Goal: Task Accomplishment & Management: Manage account settings

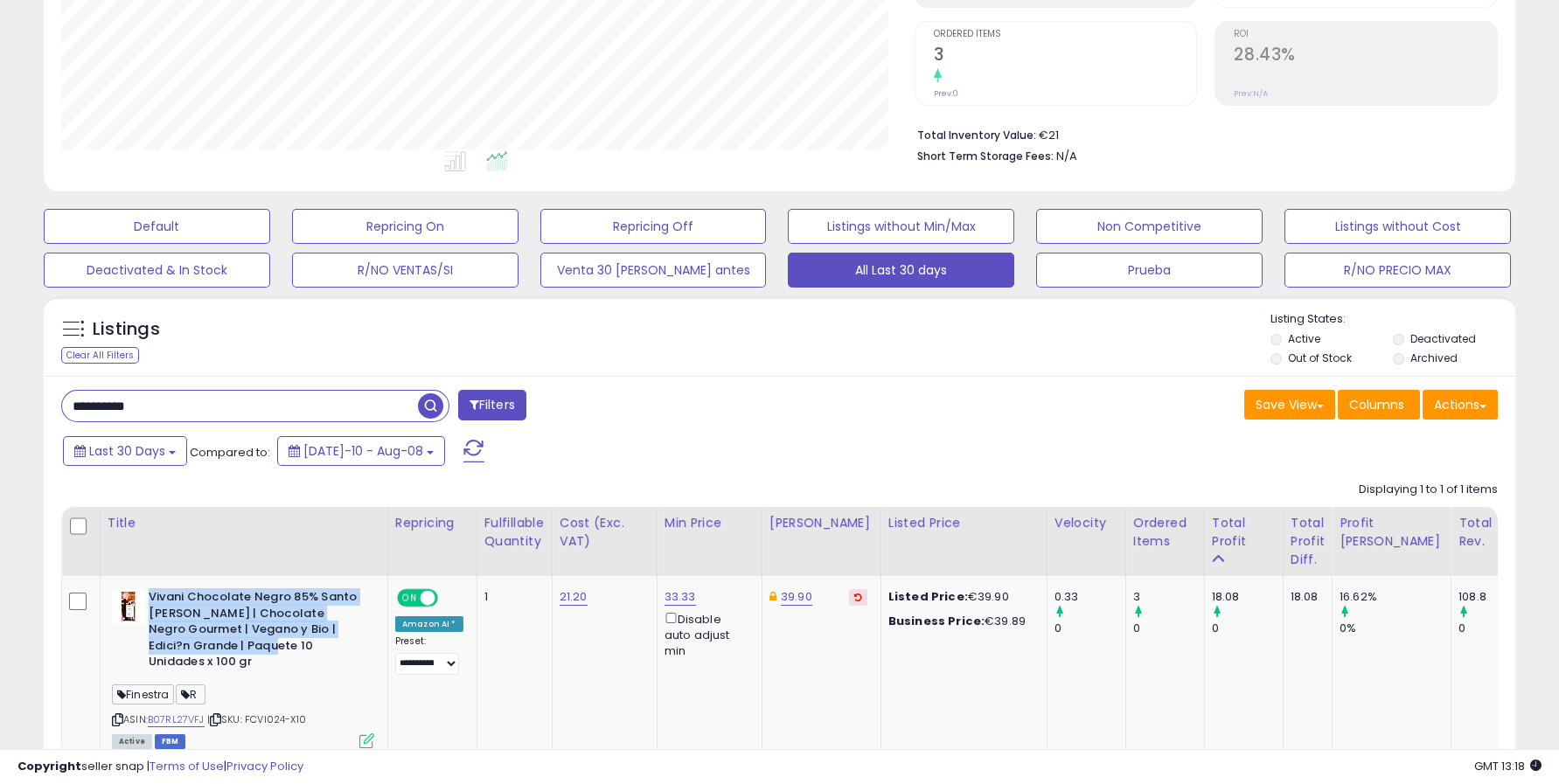
scroll to position [388, 0]
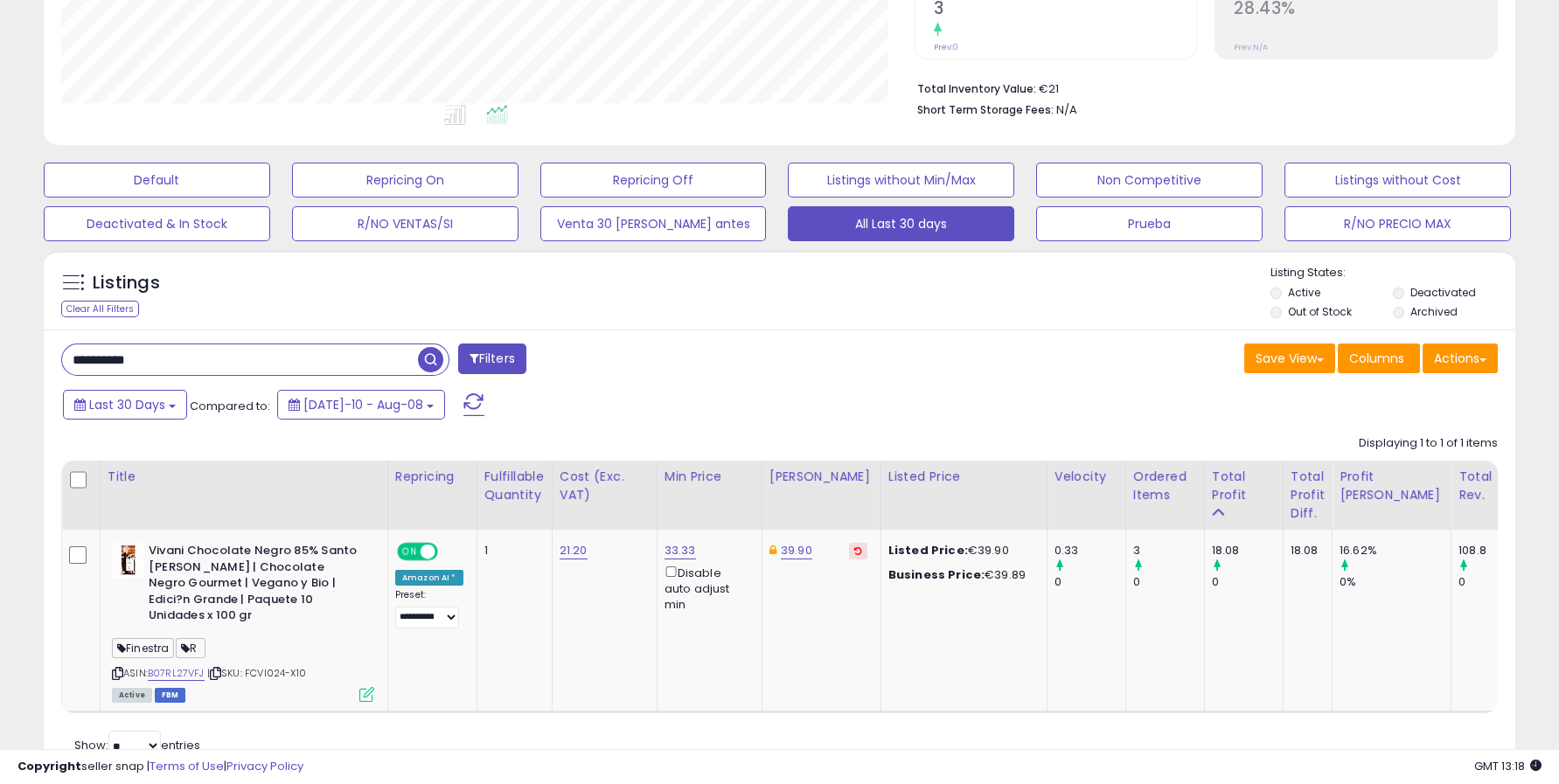
click at [198, 361] on input "**********" at bounding box center [240, 360] width 356 height 31
paste input "text"
type input "**********"
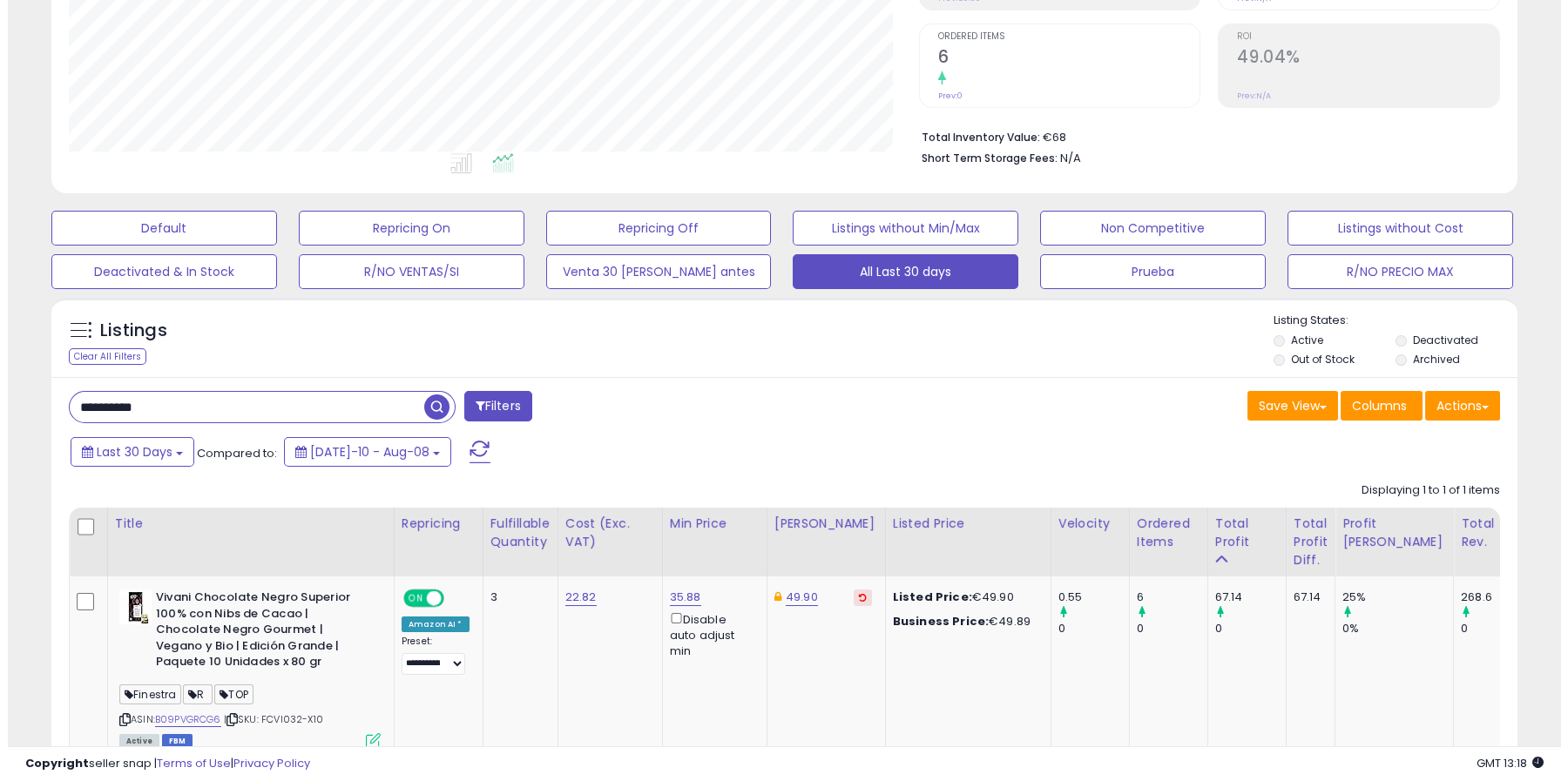
scroll to position [464, 0]
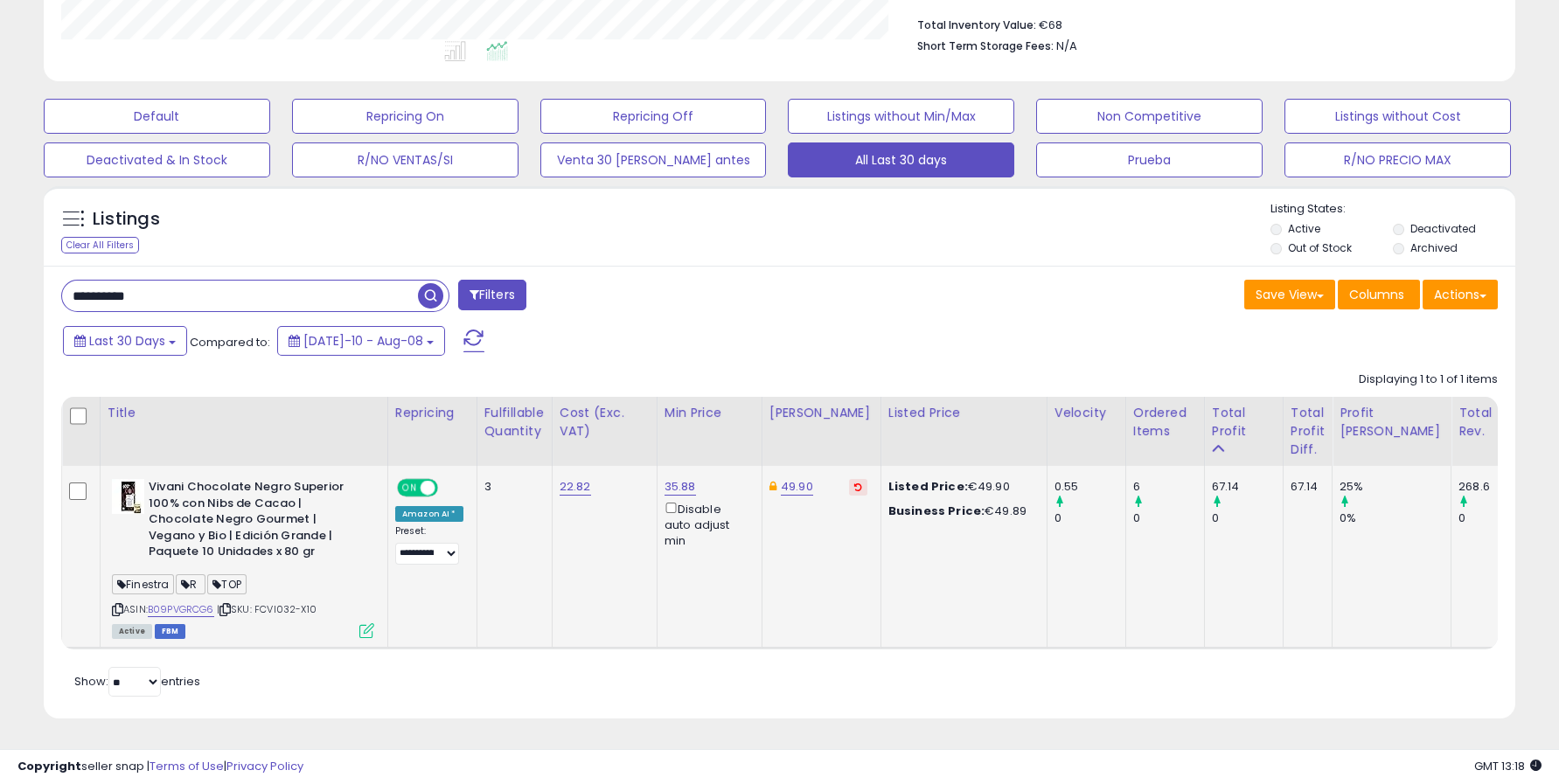
click at [362, 624] on icon at bounding box center [367, 631] width 15 height 15
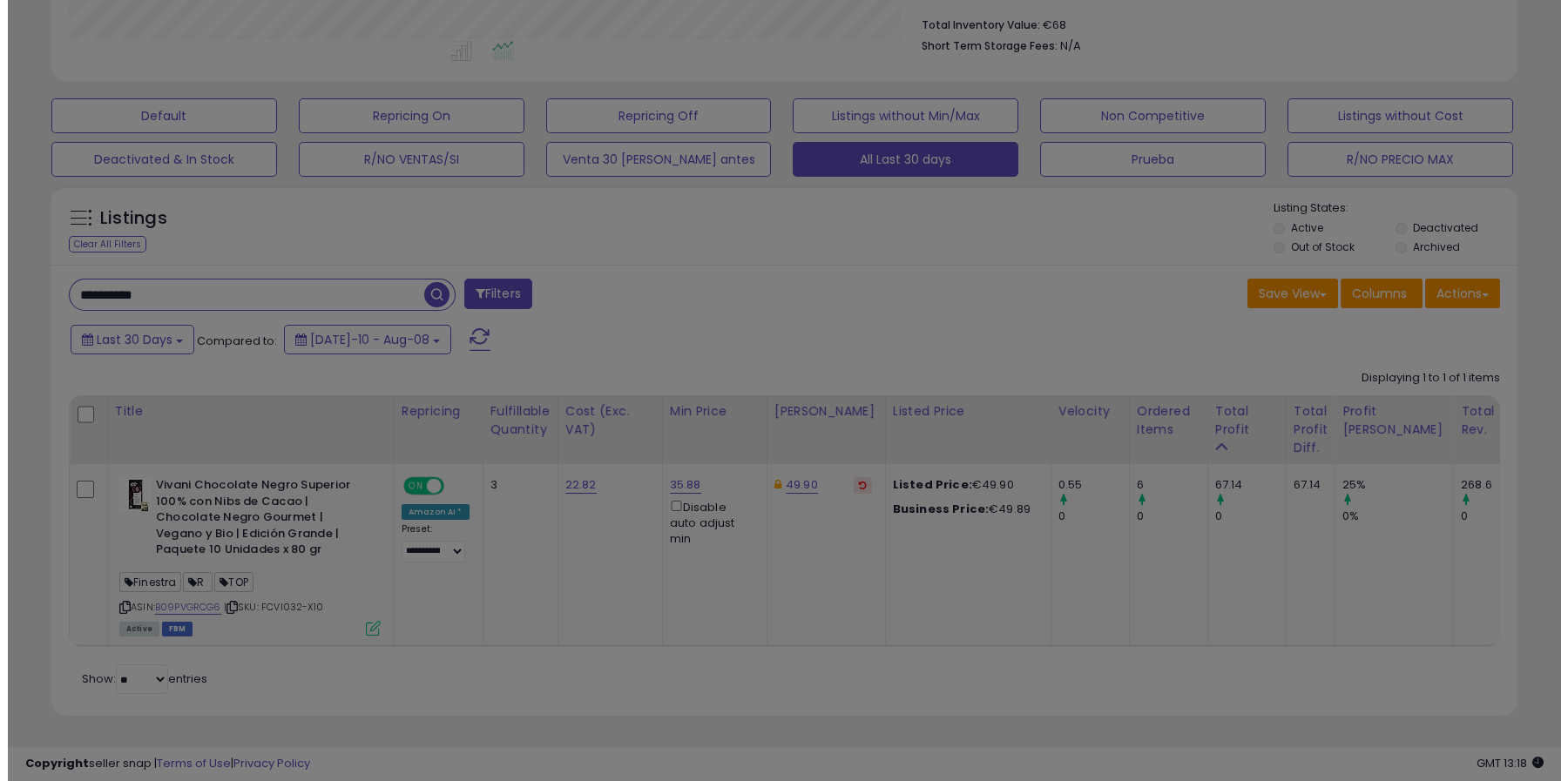
scroll to position [357, 858]
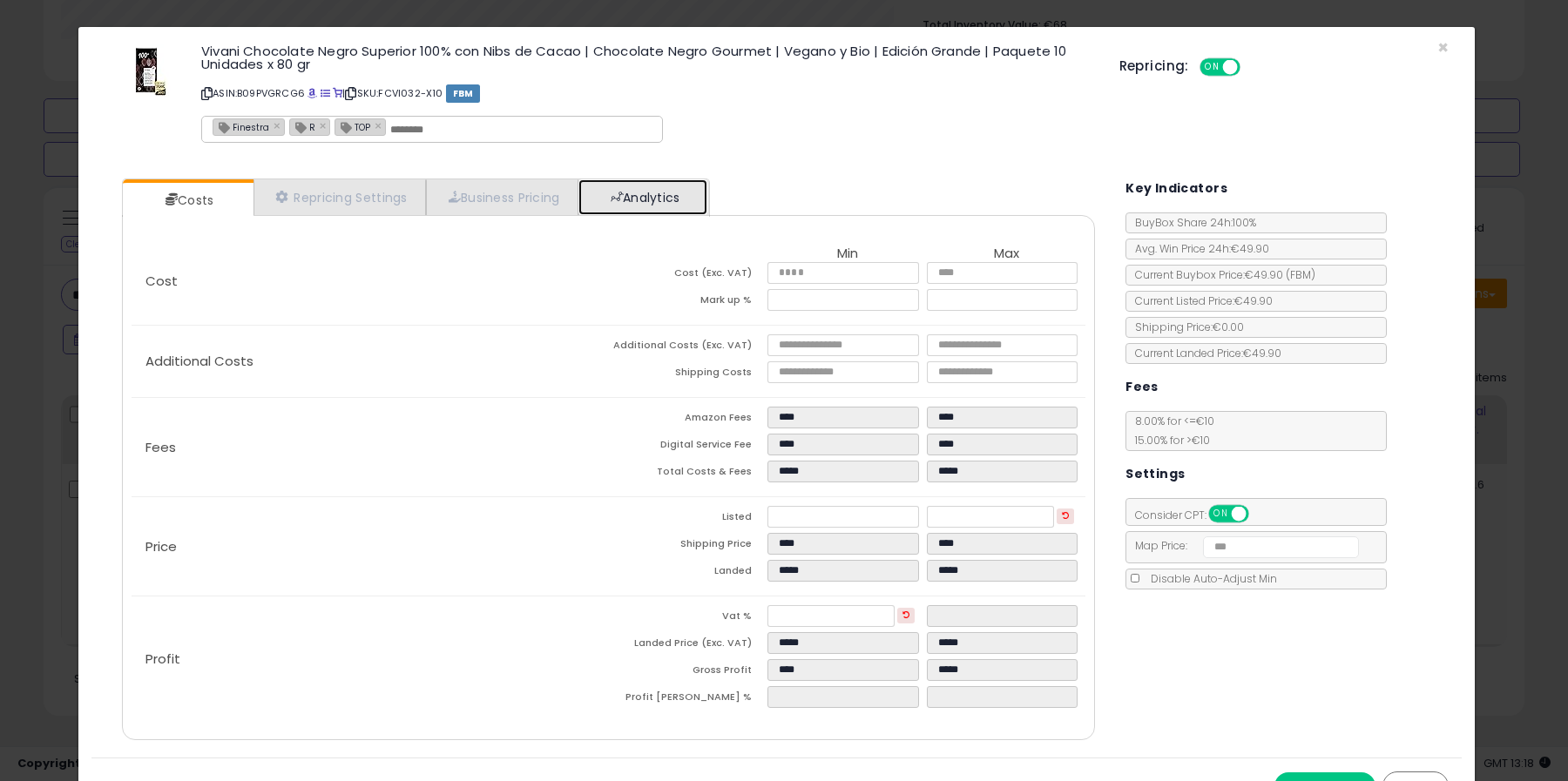
click at [645, 190] on link "Analytics" at bounding box center [644, 197] width 129 height 36
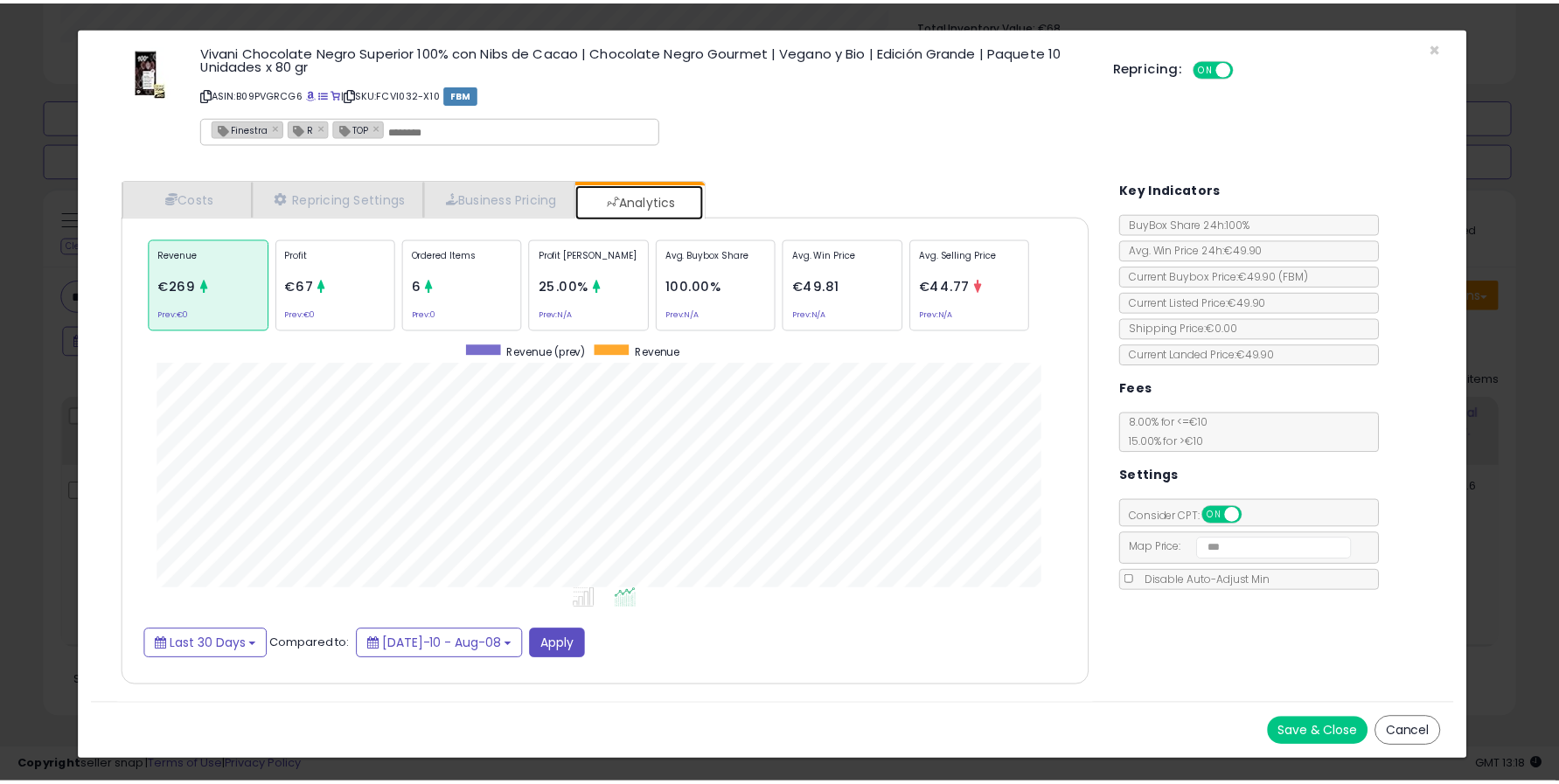
scroll to position [536, 1012]
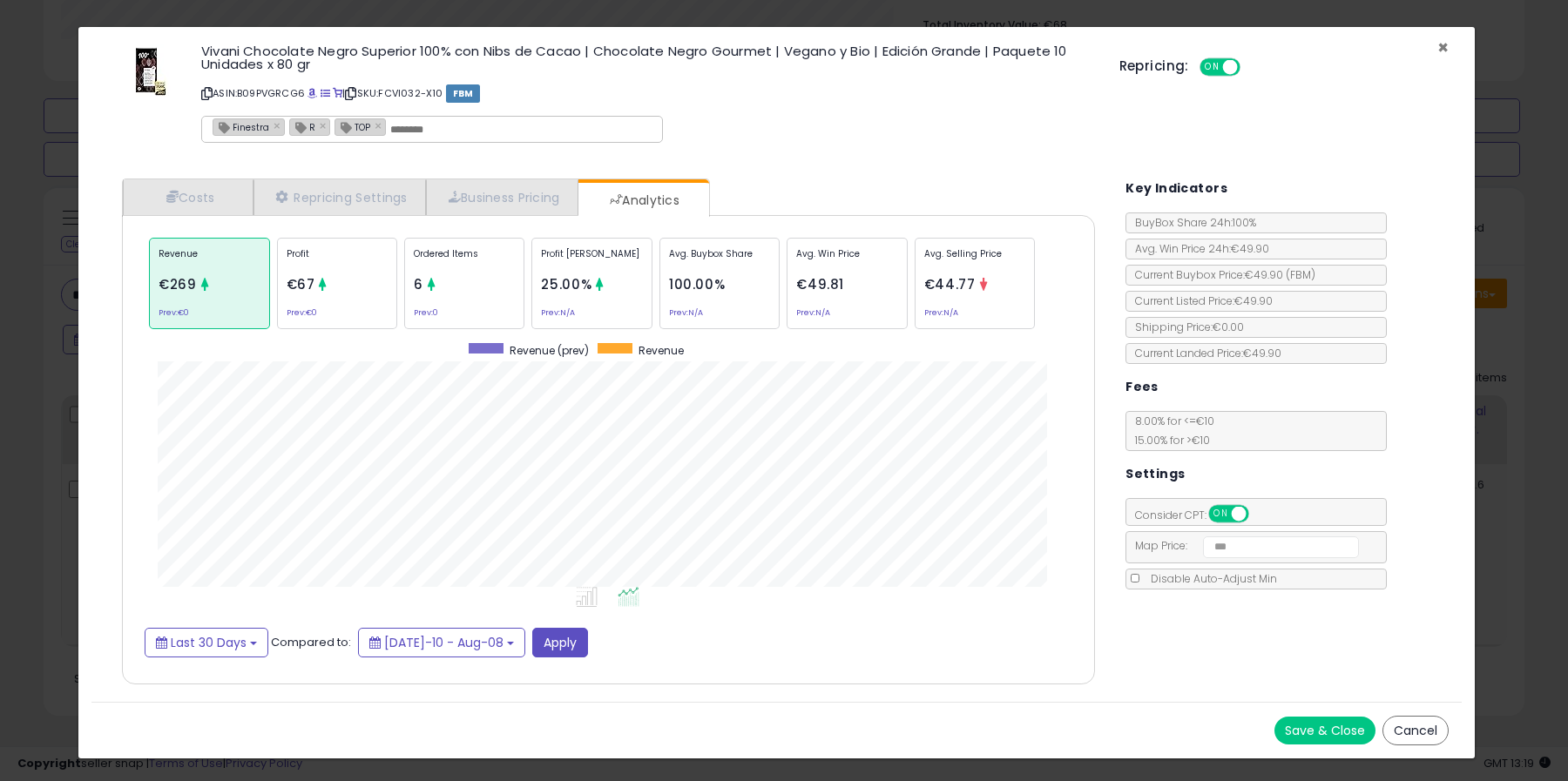
click at [1444, 46] on span "×" at bounding box center [1443, 47] width 11 height 25
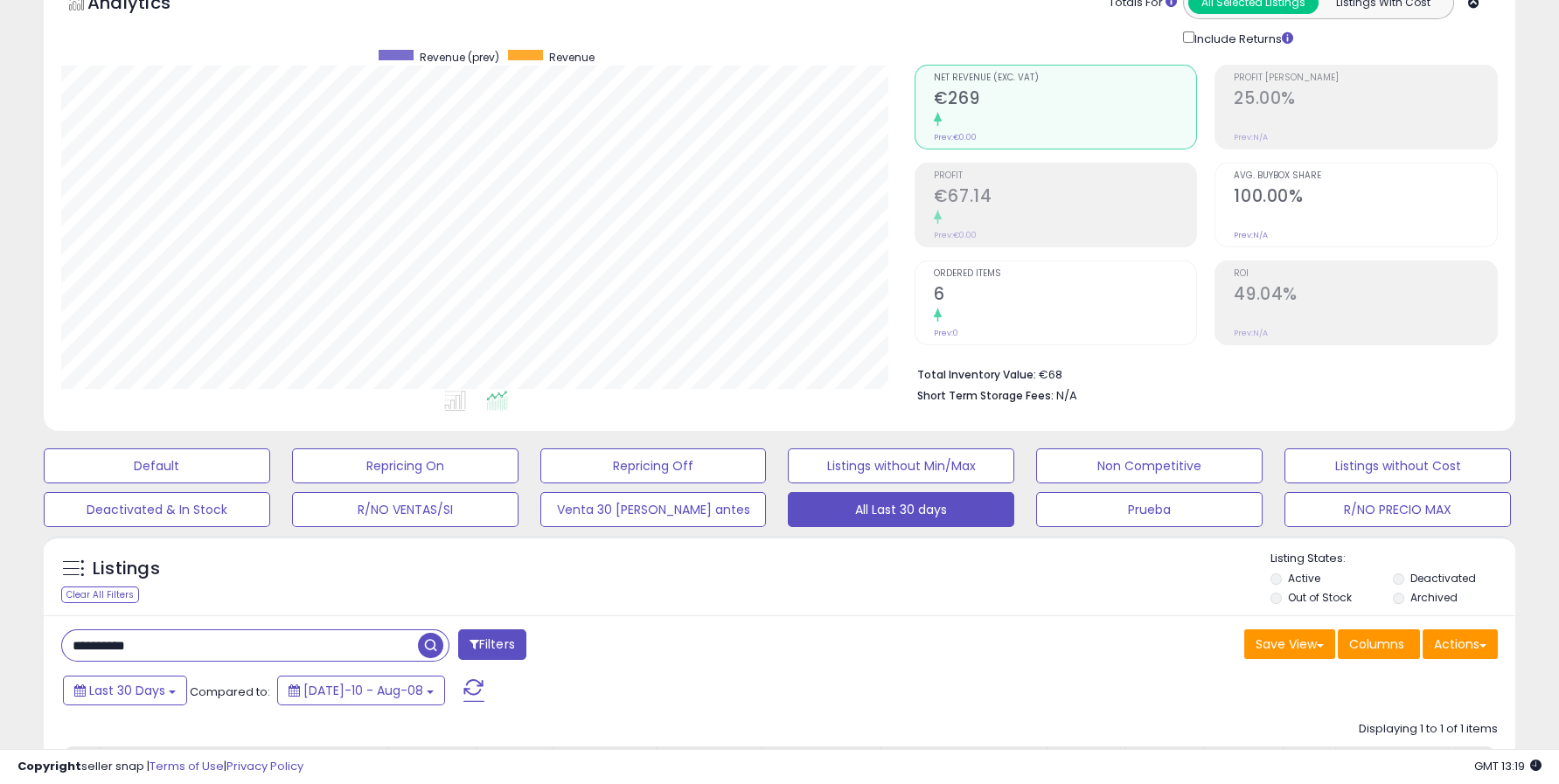
scroll to position [0, 0]
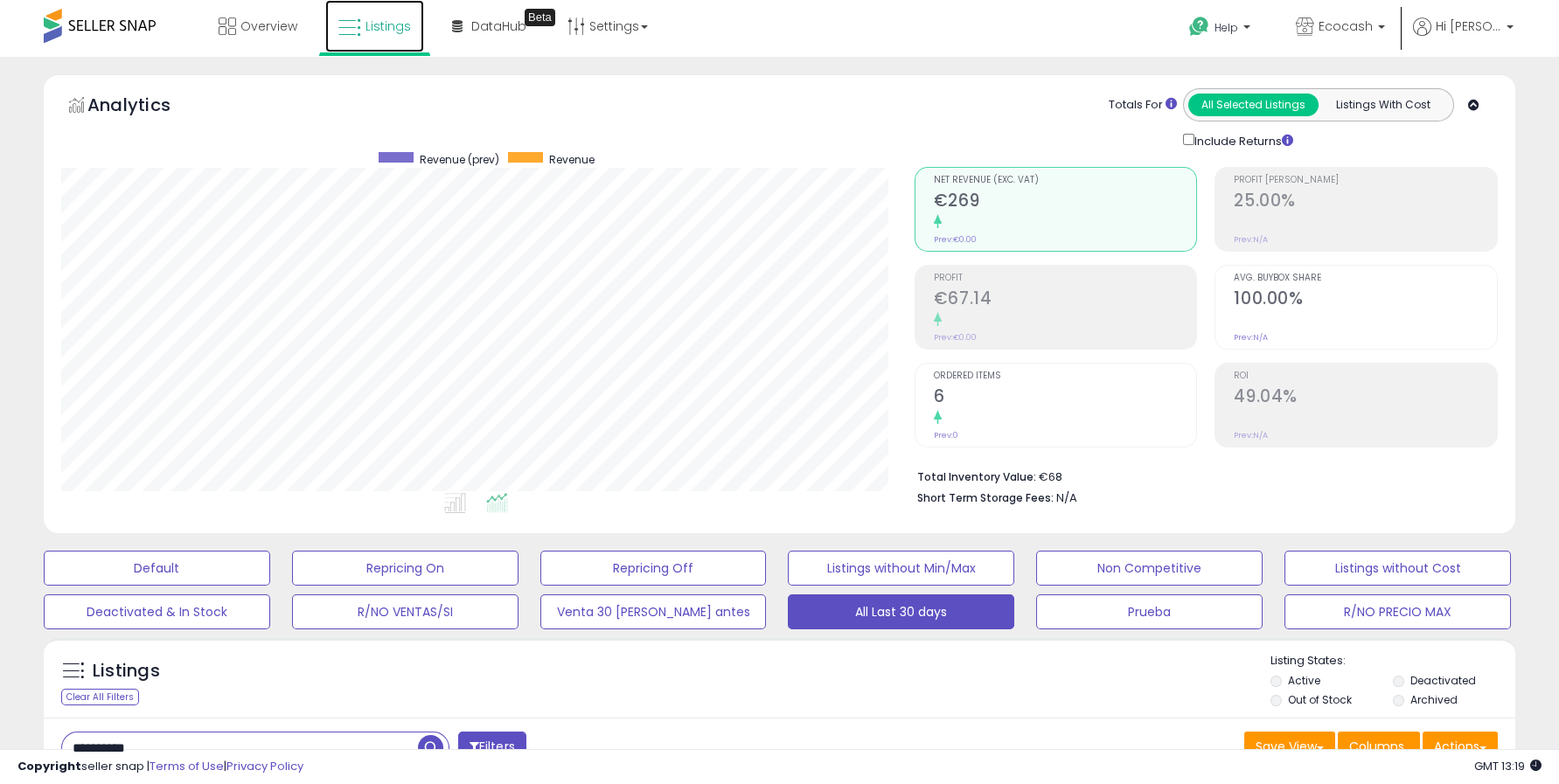
click at [374, 26] on span "Listings" at bounding box center [387, 26] width 45 height 18
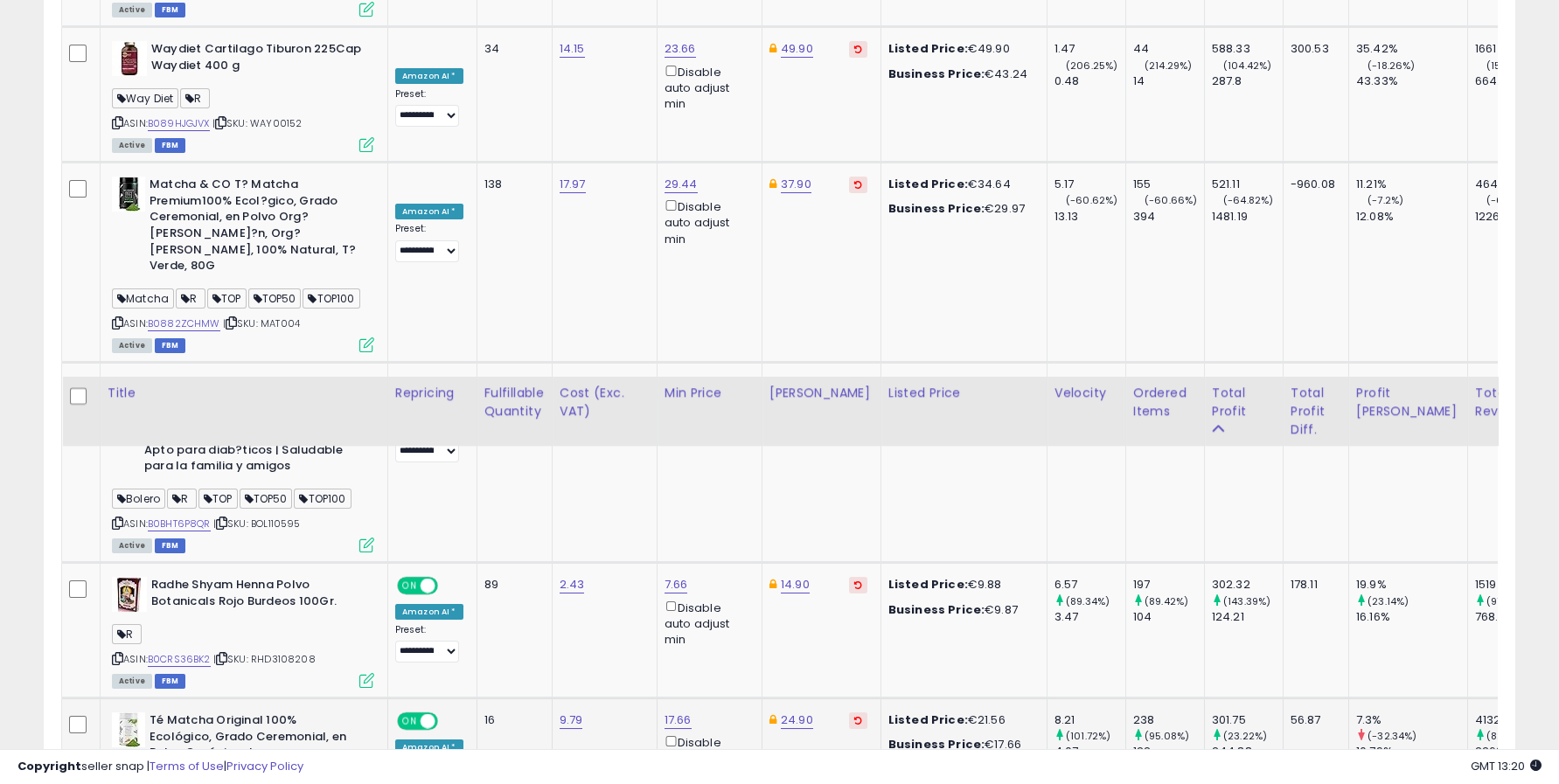
scroll to position [971, 0]
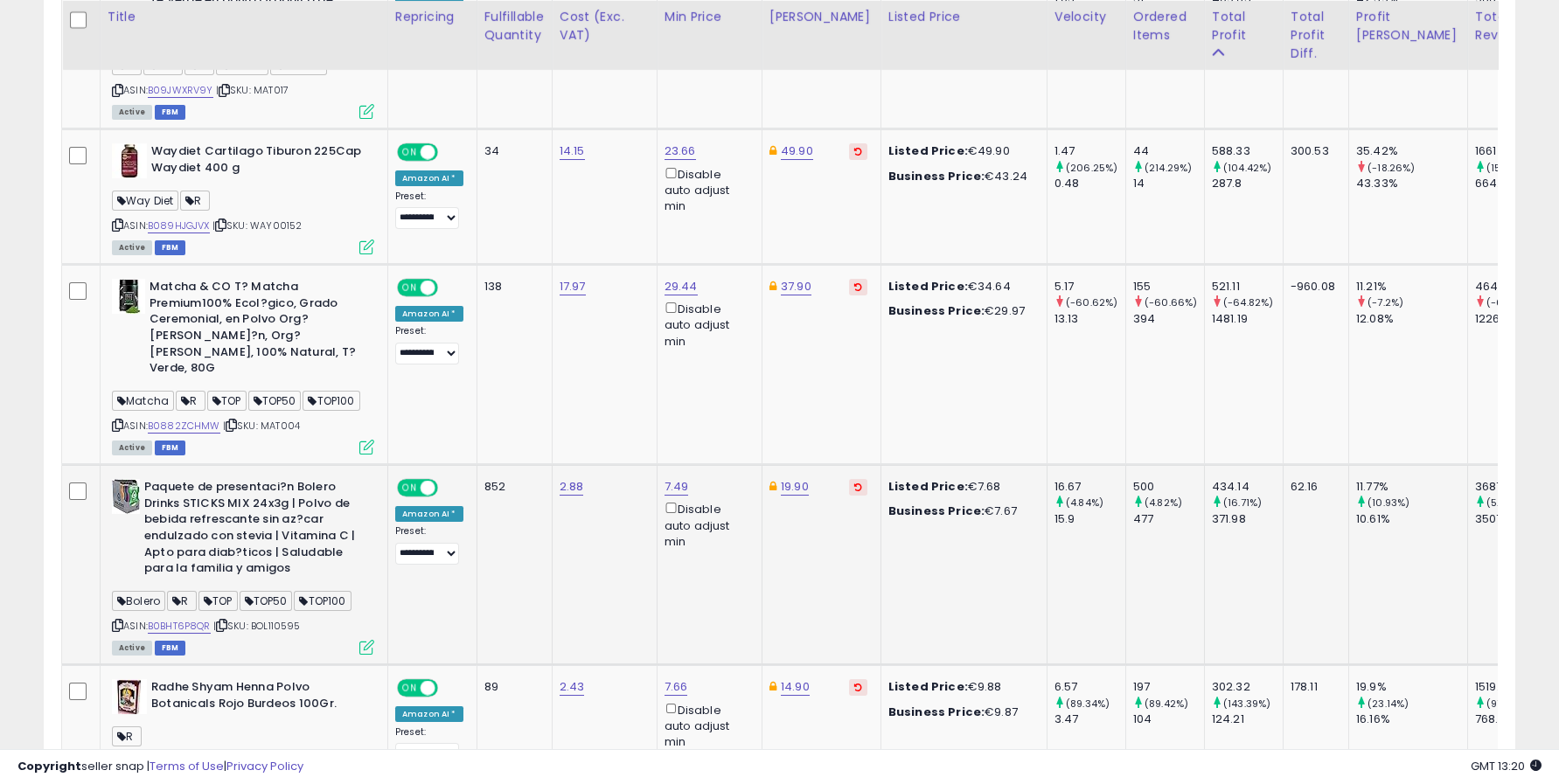
click at [1134, 479] on div "500" at bounding box center [1169, 487] width 70 height 16
click at [1219, 479] on div "434.14" at bounding box center [1248, 487] width 70 height 16
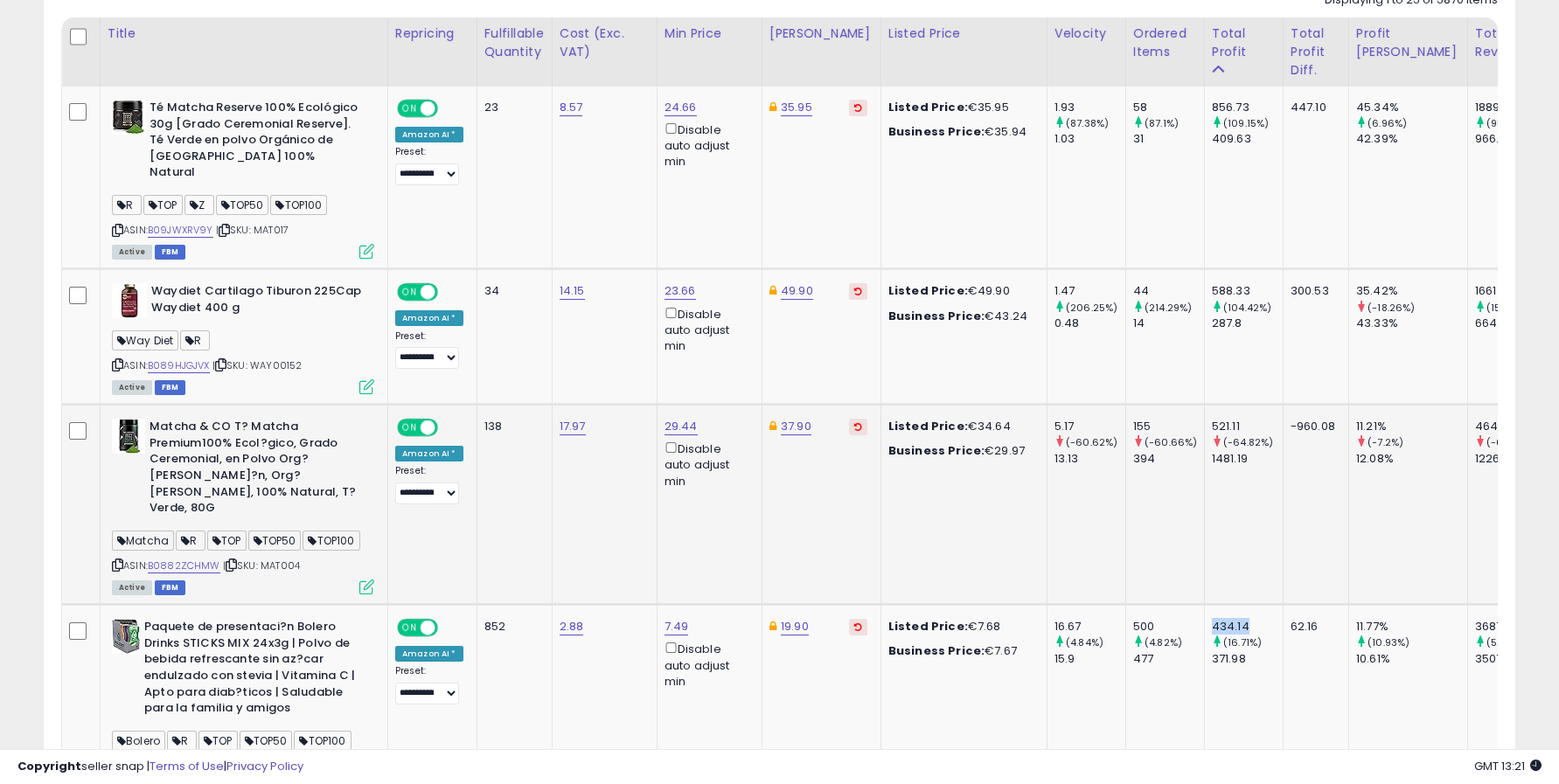
scroll to position [875, 0]
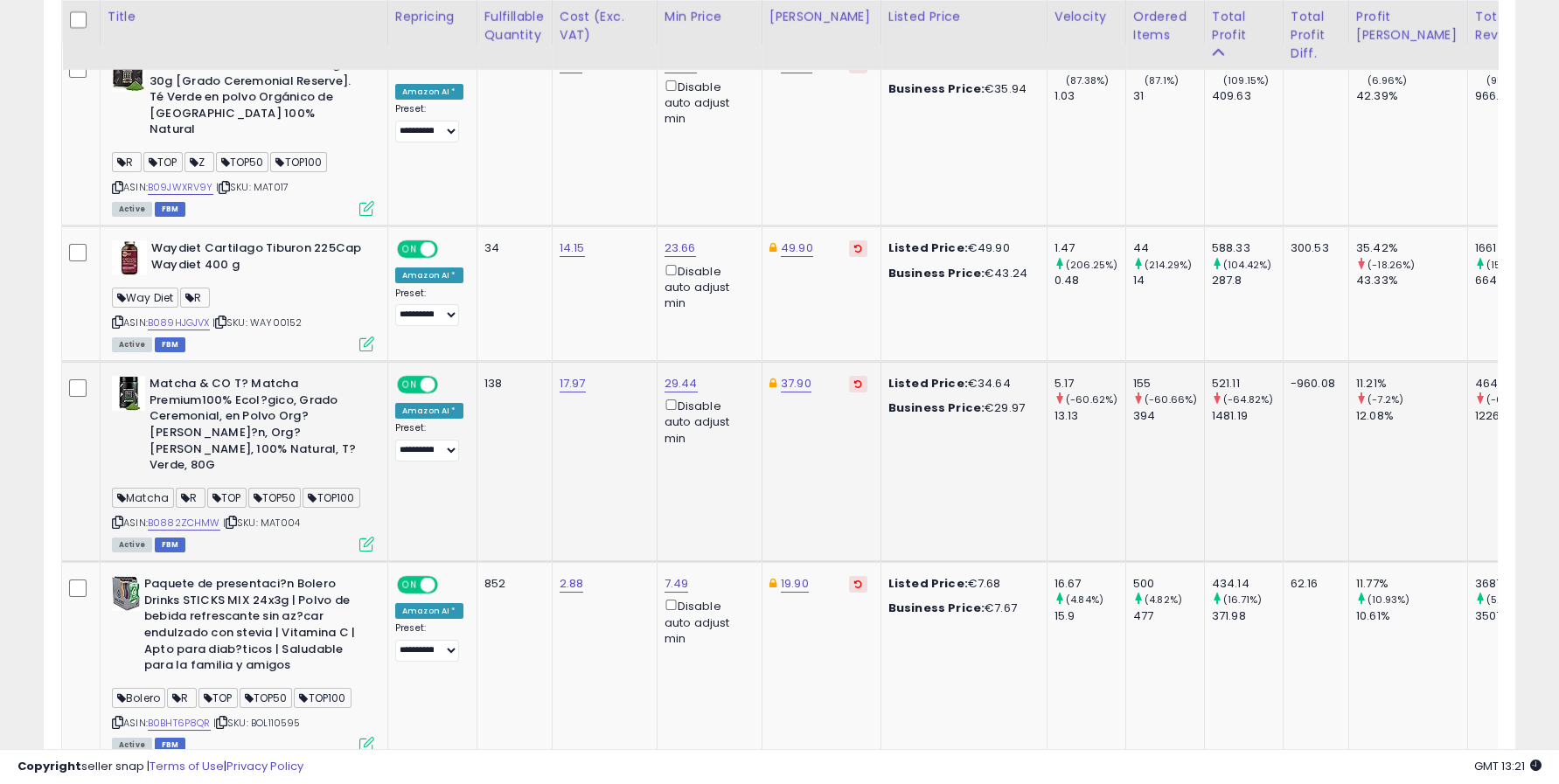
click at [1357, 376] on div "11.21%" at bounding box center [1413, 384] width 111 height 16
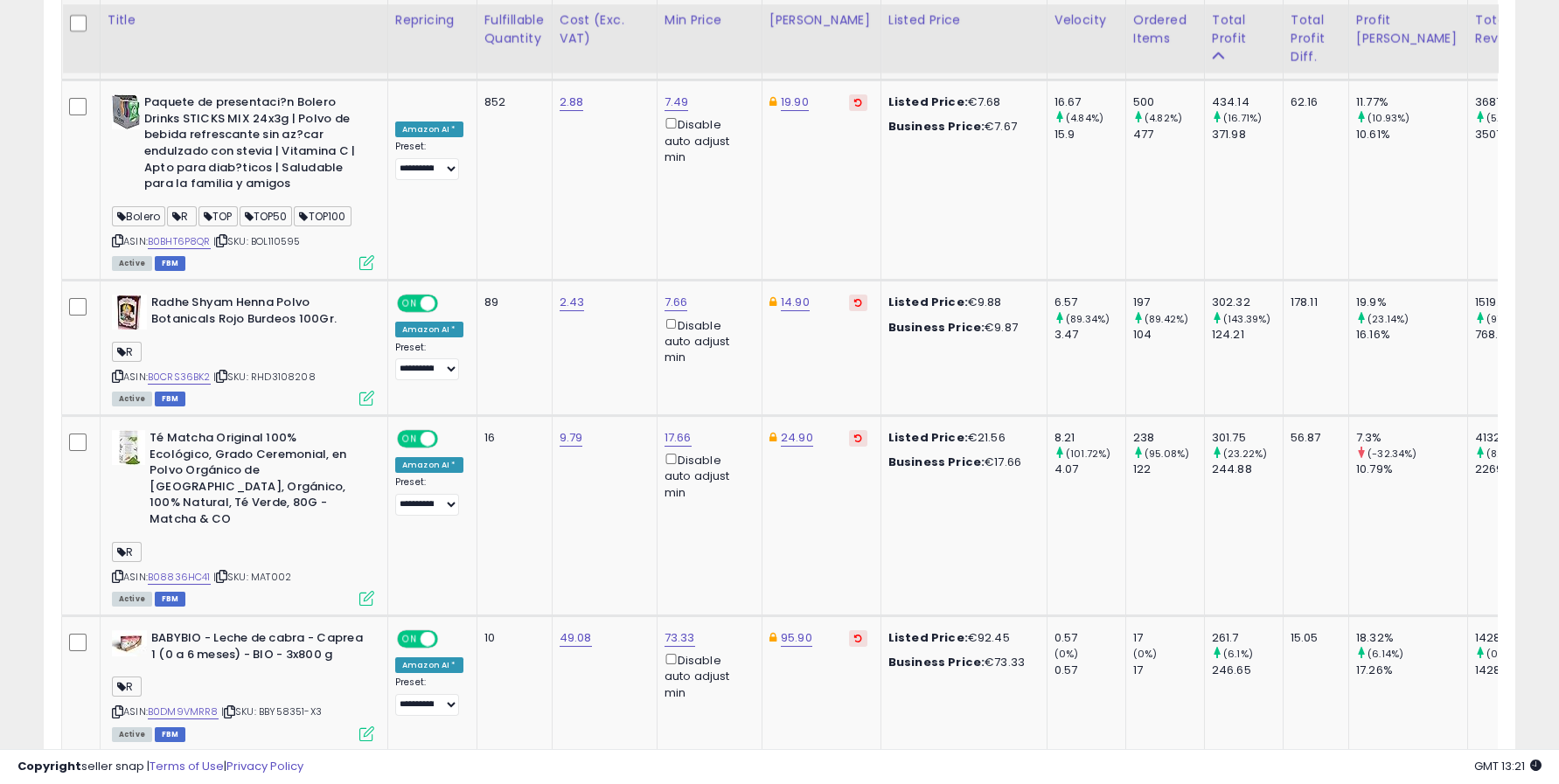
scroll to position [1359, 0]
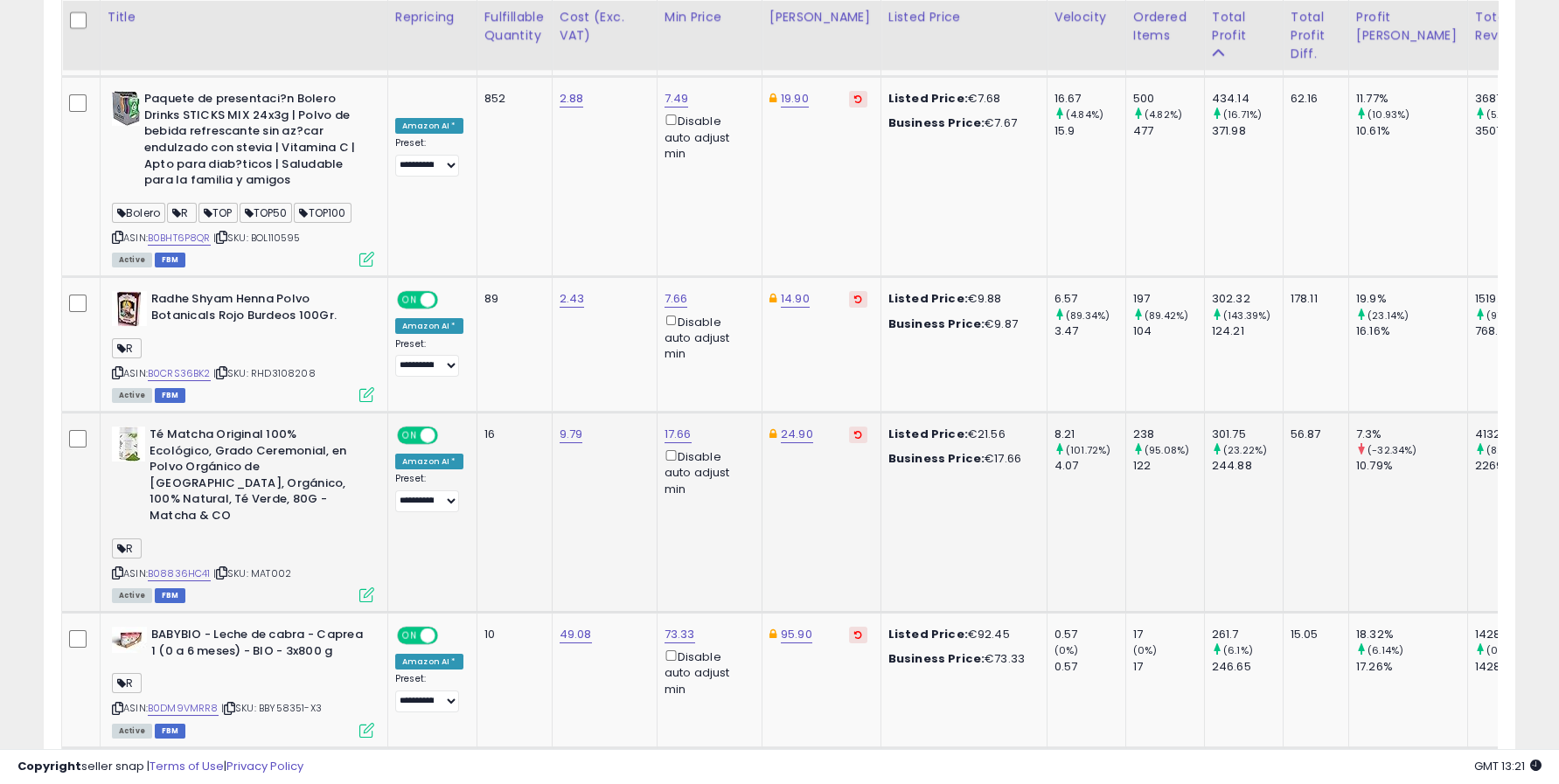
click at [1357, 426] on div "7.3%" at bounding box center [1413, 434] width 111 height 16
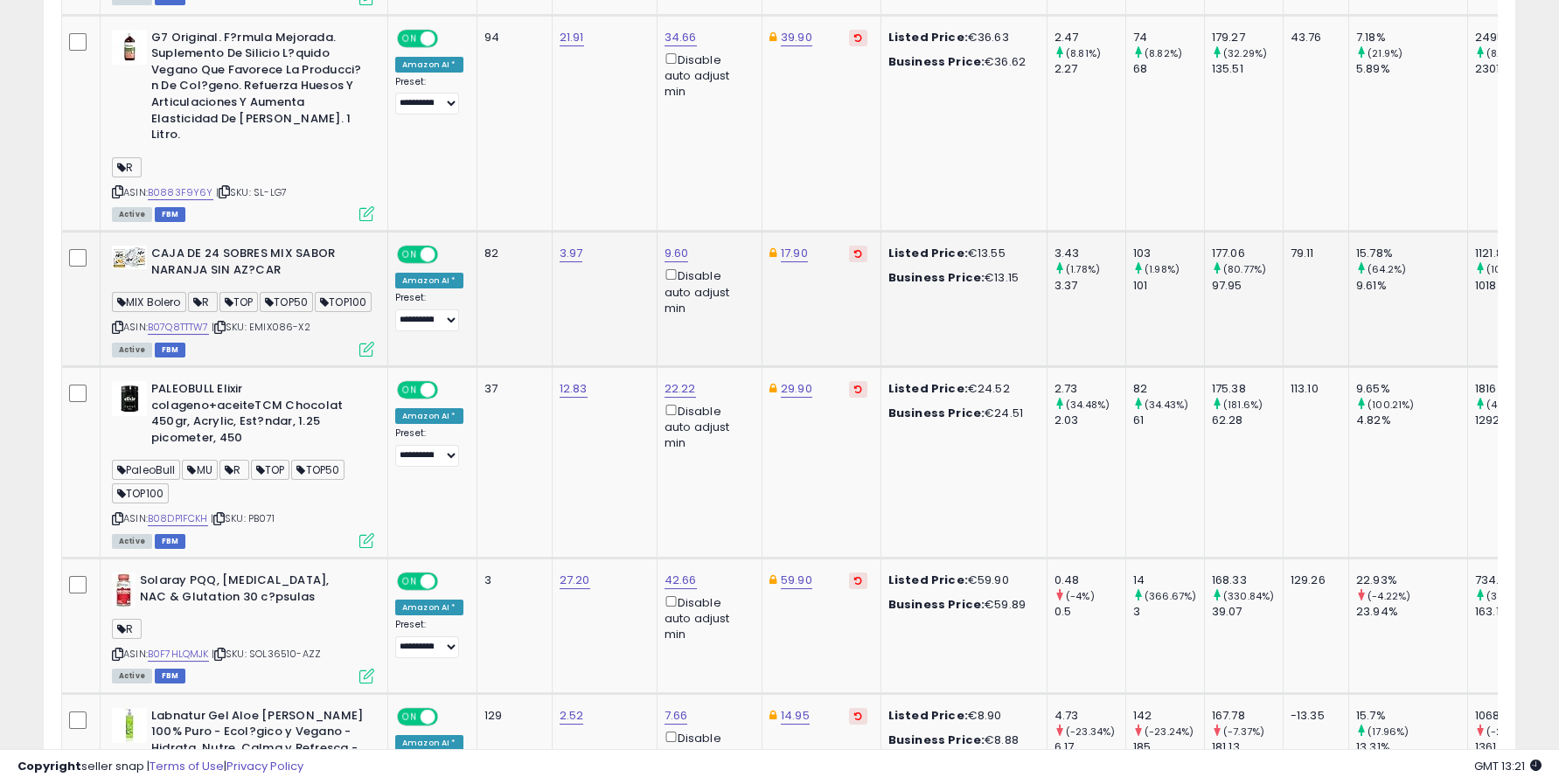
scroll to position [2624, 0]
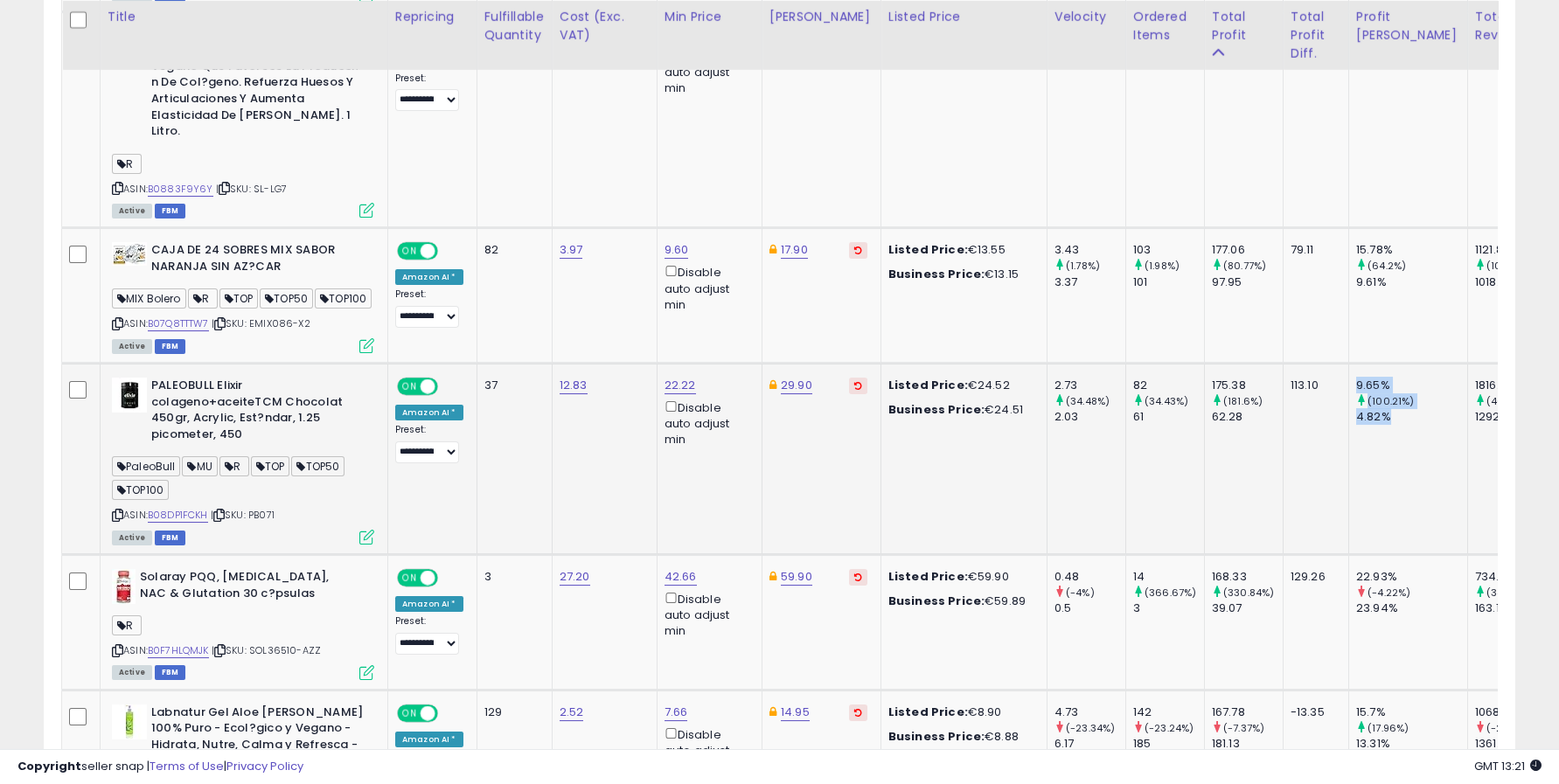
drag, startPoint x: 1368, startPoint y: 398, endPoint x: 1344, endPoint y: 375, distance: 33.2
click at [1357, 378] on div "9.65% (100.21%) 4.82%" at bounding box center [1406, 402] width 98 height 48
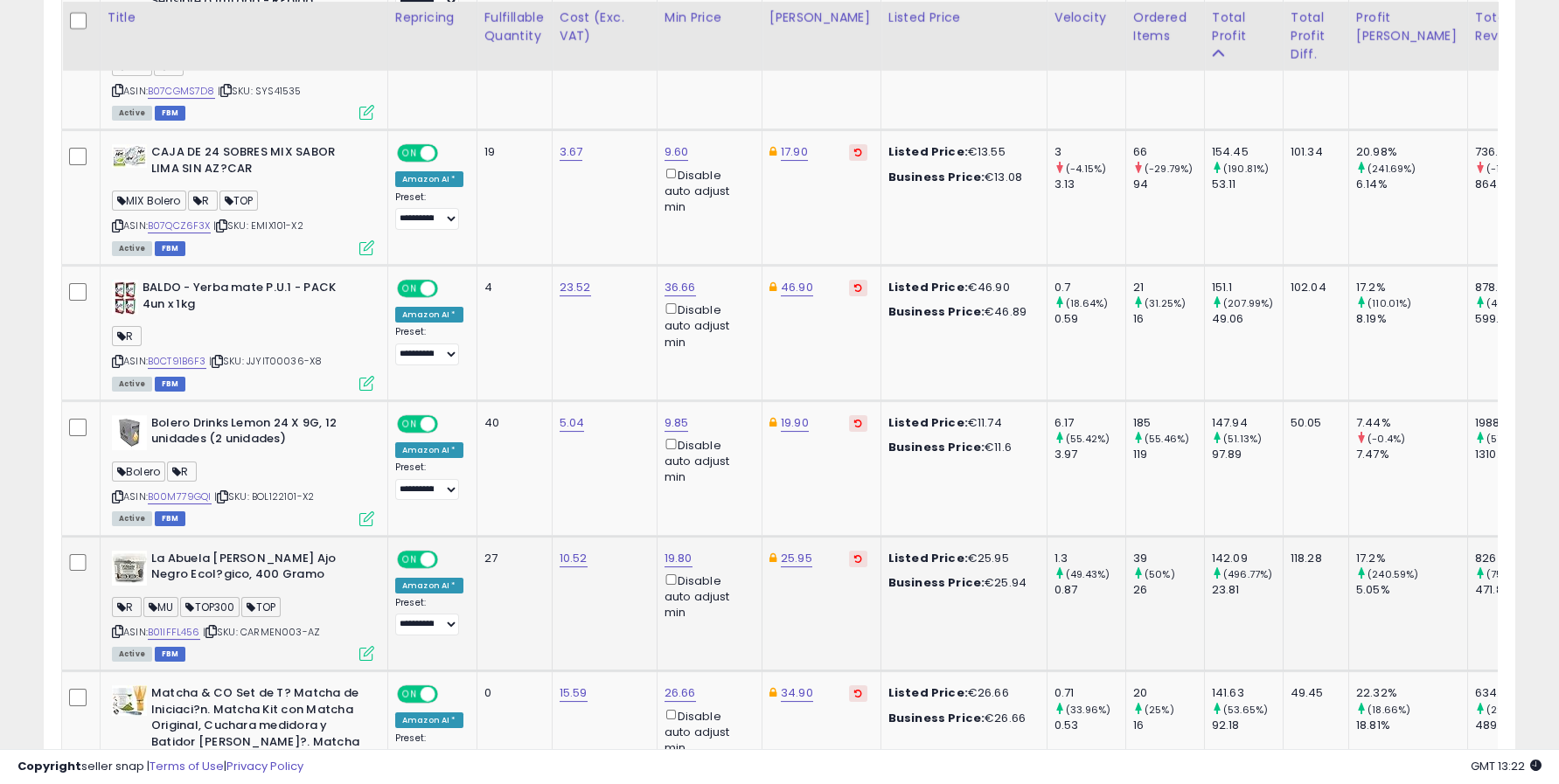
scroll to position [3497, 0]
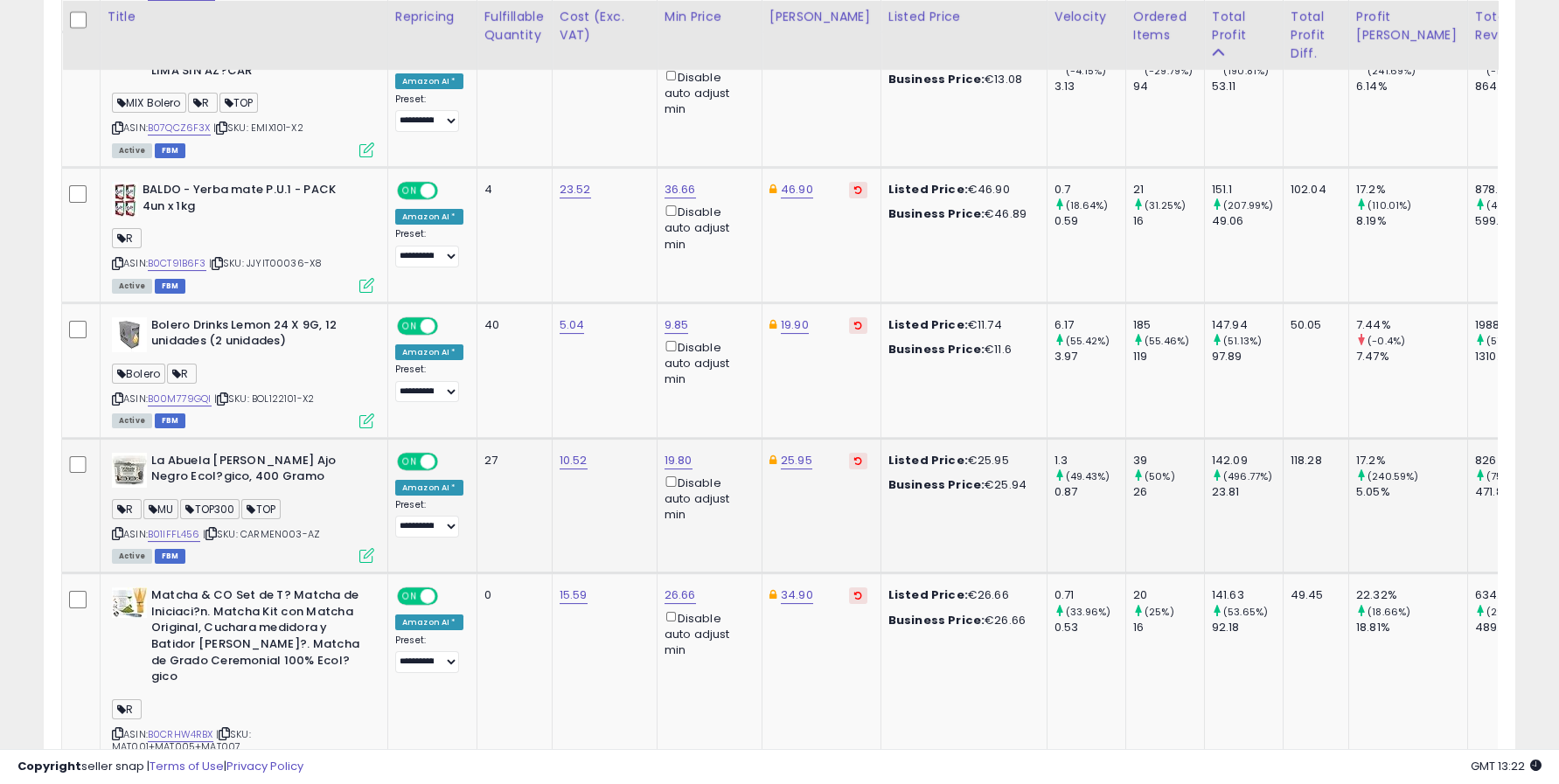
click at [1357, 485] on div "5.05%" at bounding box center [1413, 492] width 111 height 16
click at [1134, 485] on div "26" at bounding box center [1169, 492] width 70 height 16
click at [1217, 485] on div "23.81" at bounding box center [1248, 492] width 70 height 16
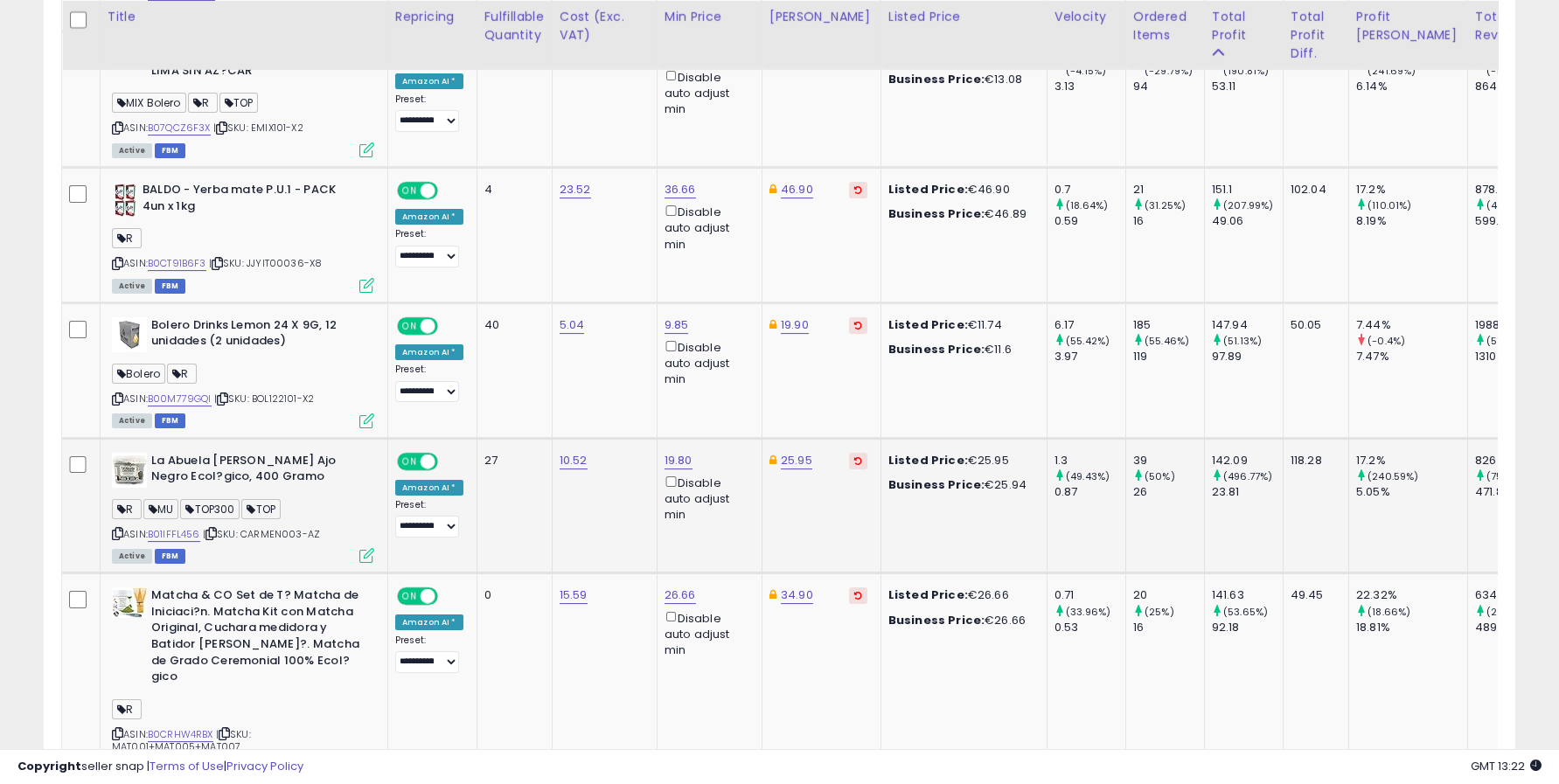
click at [1357, 453] on div "17.2%" at bounding box center [1413, 461] width 111 height 16
click at [1134, 453] on div "39" at bounding box center [1169, 461] width 70 height 16
drag, startPoint x: 1230, startPoint y: 426, endPoint x: 1189, endPoint y: 424, distance: 41.0
click at [1204, 438] on td "142.09 (496.77%) 23.81" at bounding box center [1243, 506] width 79 height 135
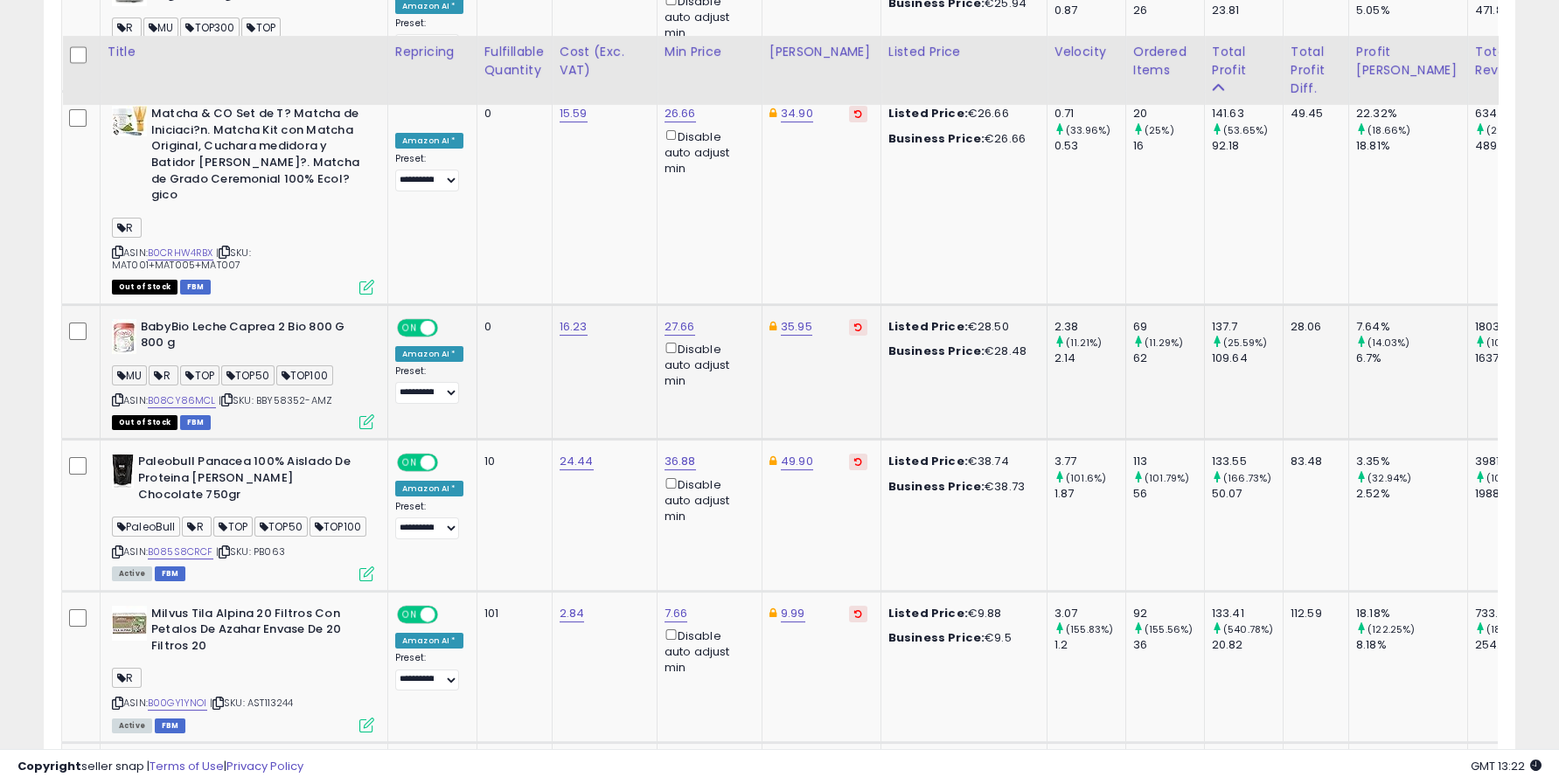
scroll to position [4080, 0]
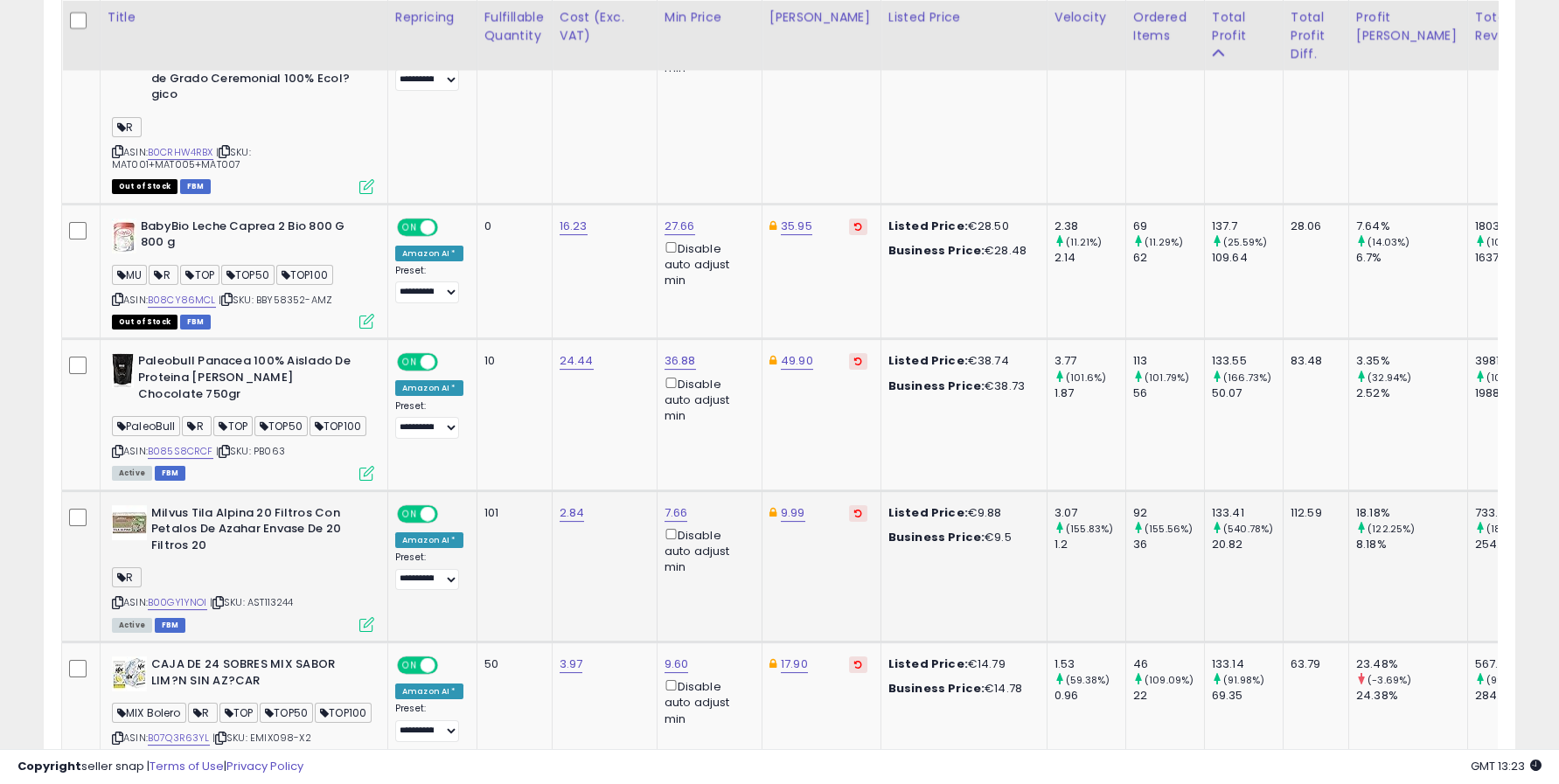
click at [1204, 519] on td "133.41 (540.78%) 20.82" at bounding box center [1243, 565] width 79 height 151
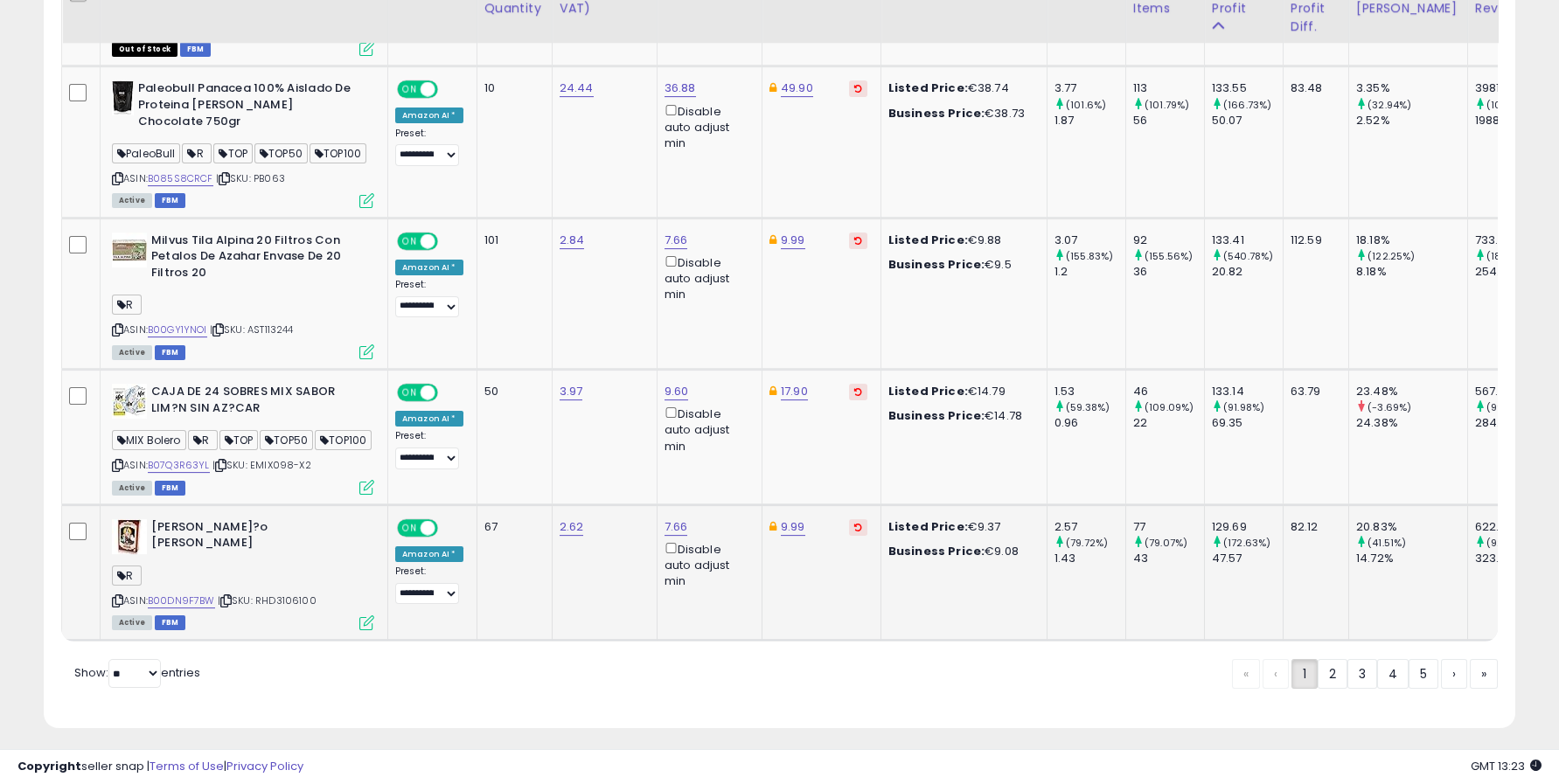
scroll to position [4354, 0]
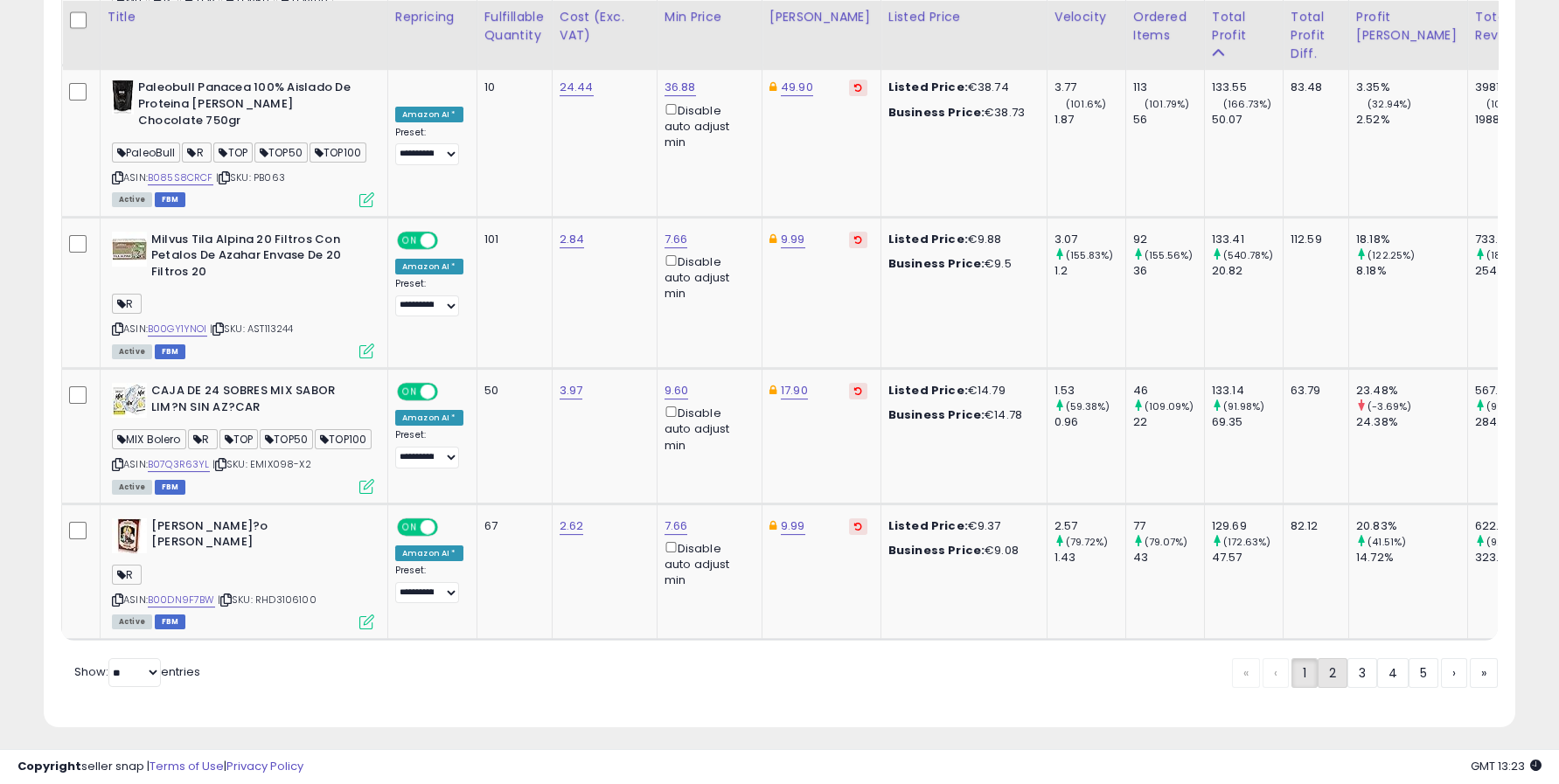
click at [1331, 668] on link "2" at bounding box center [1333, 674] width 30 height 30
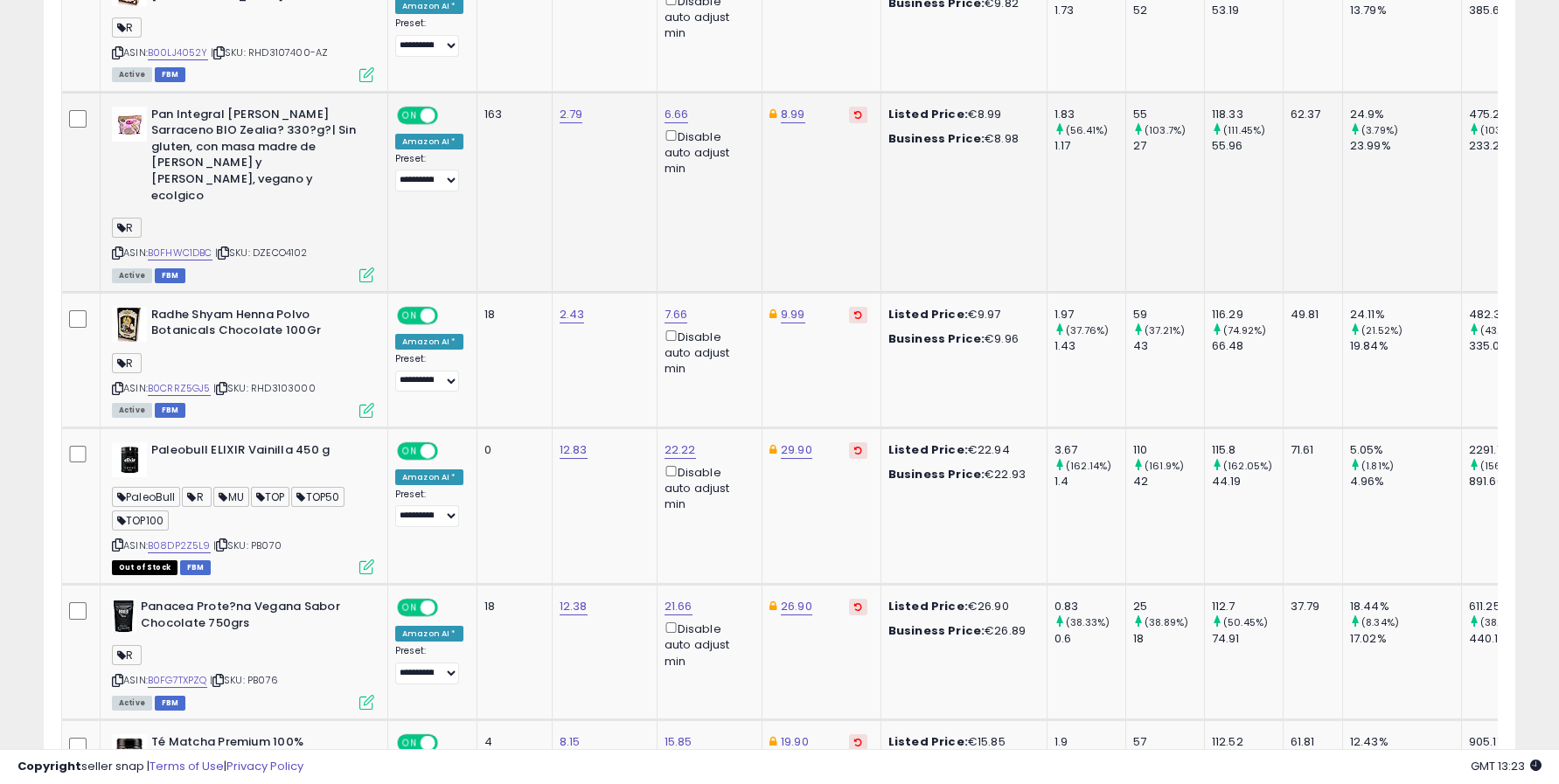
scroll to position [980, 0]
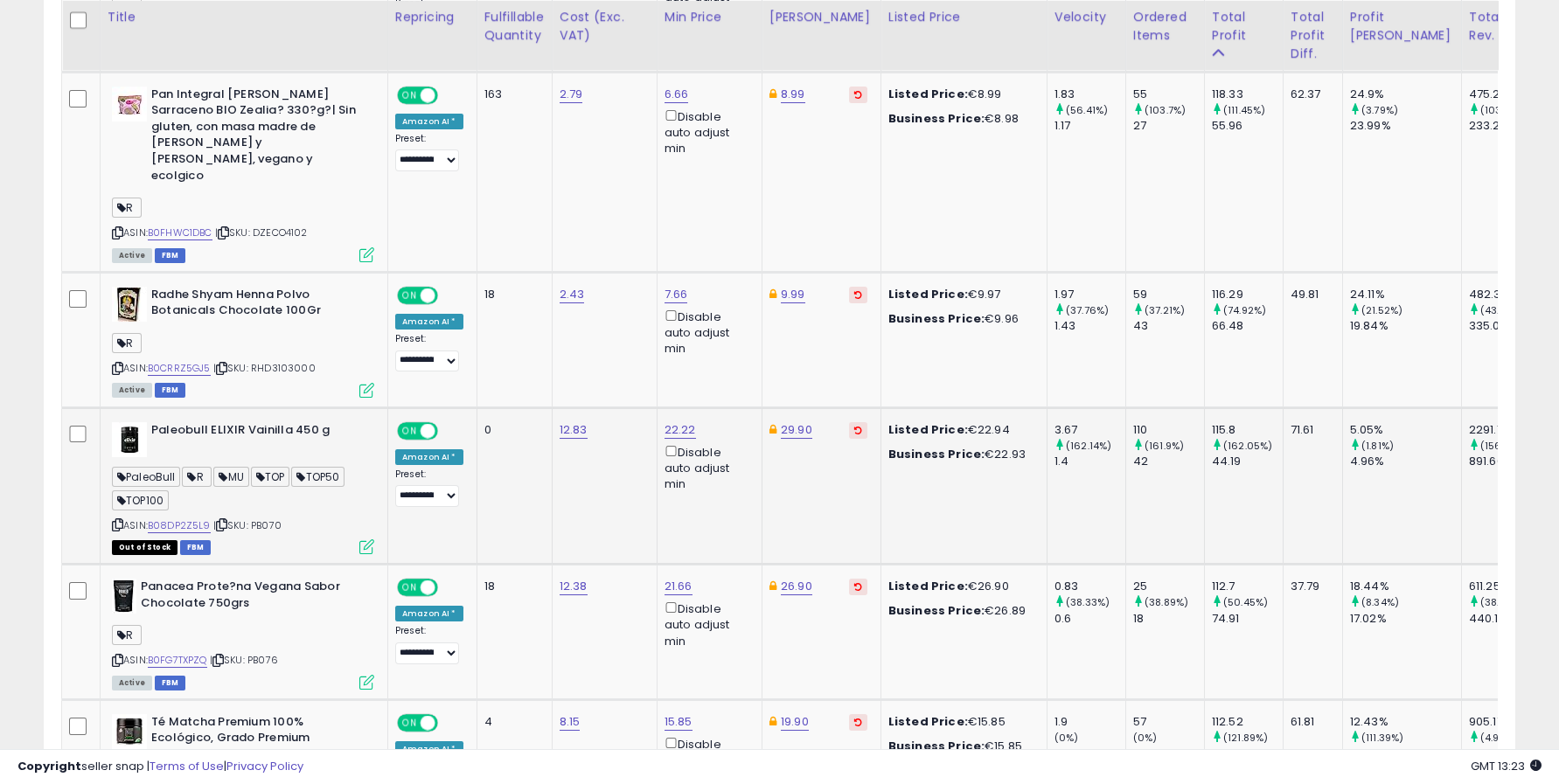
click at [1350, 423] on div "5.05%" at bounding box center [1406, 430] width 111 height 16
click at [1351, 423] on div "5.05%" at bounding box center [1406, 430] width 111 height 16
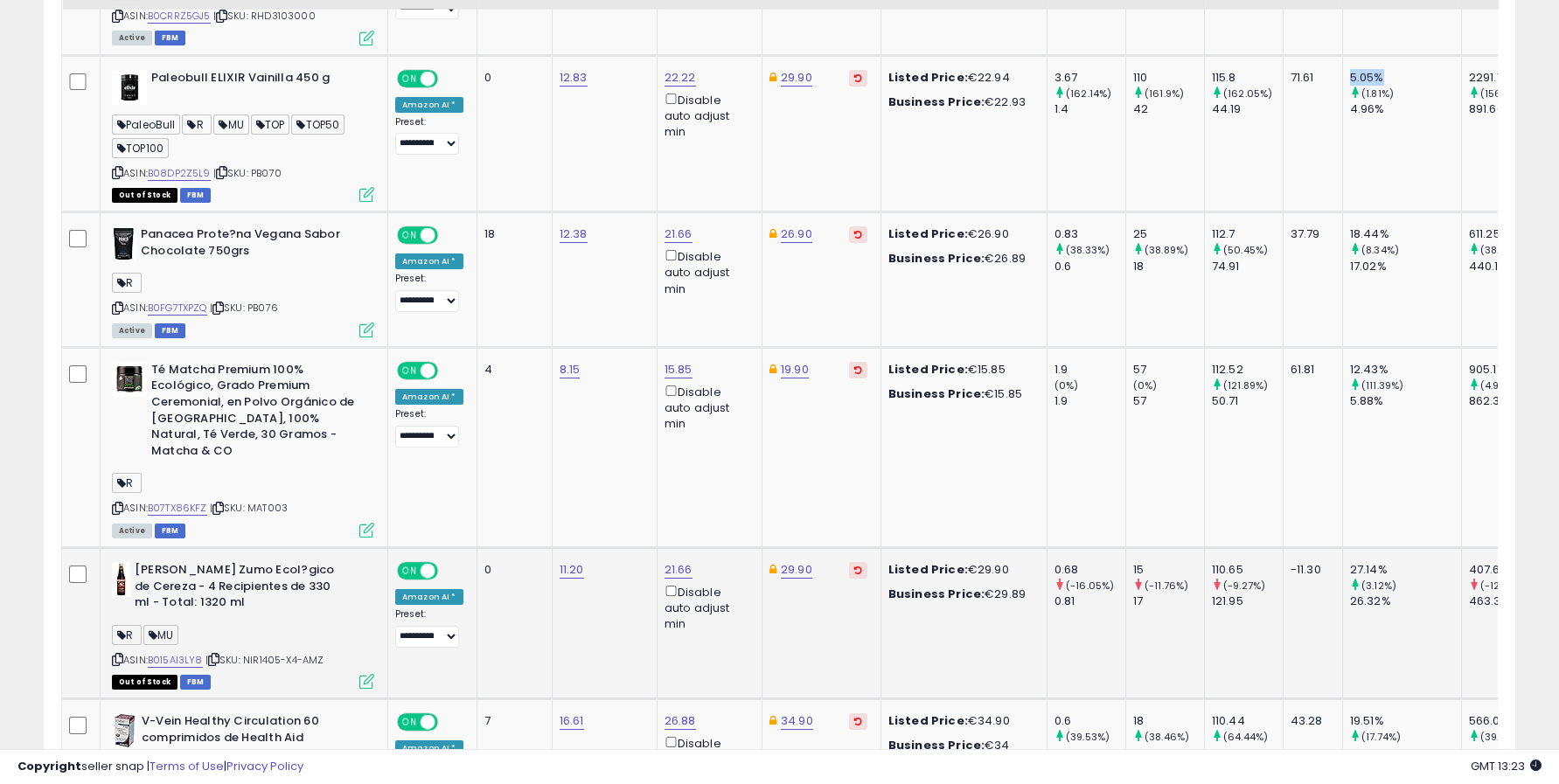
scroll to position [1369, 0]
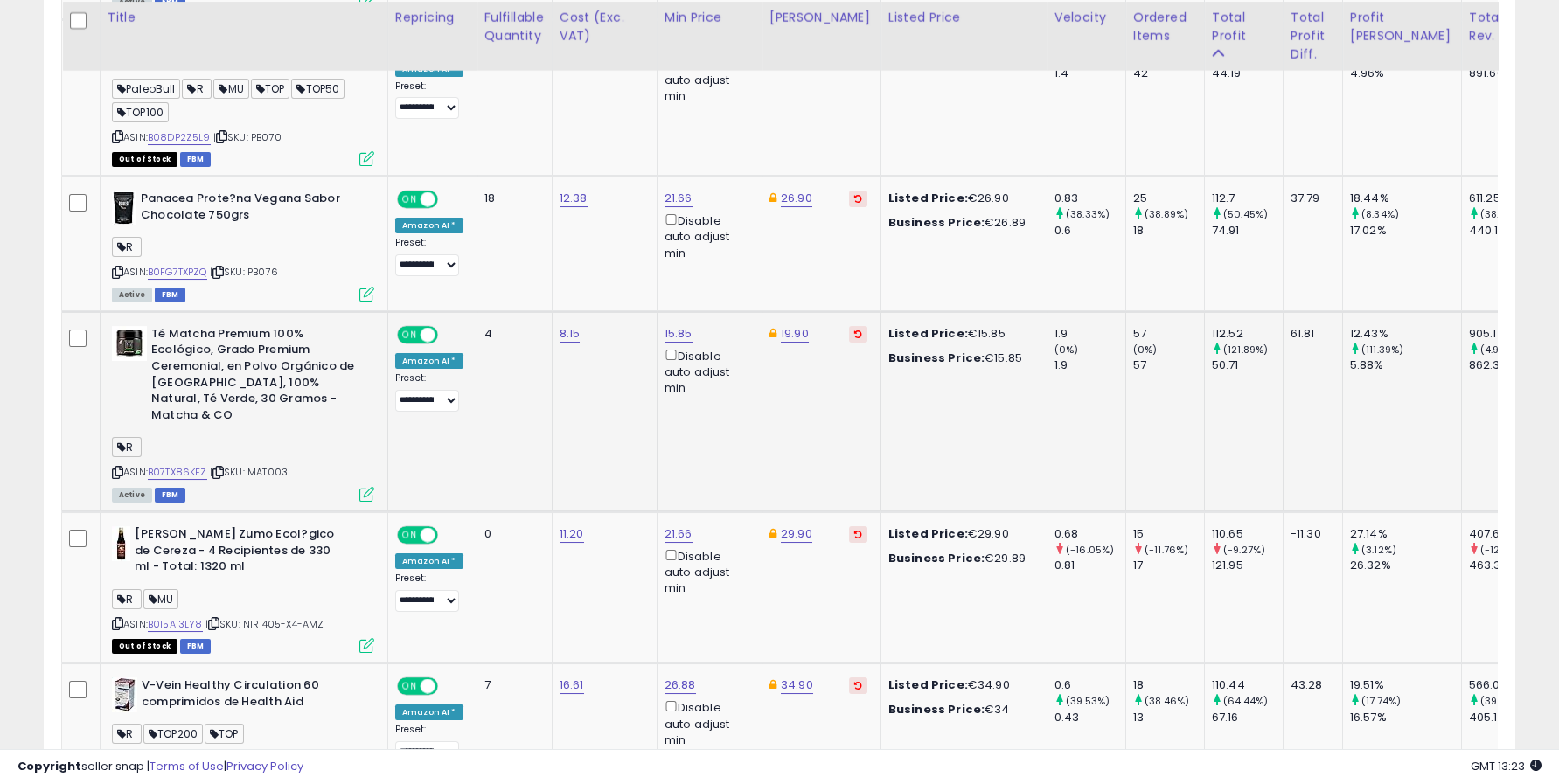
click at [1134, 358] on div "57" at bounding box center [1169, 365] width 70 height 16
click at [1212, 358] on div "50.71" at bounding box center [1248, 365] width 70 height 16
click at [1134, 326] on div "57" at bounding box center [1169, 334] width 70 height 16
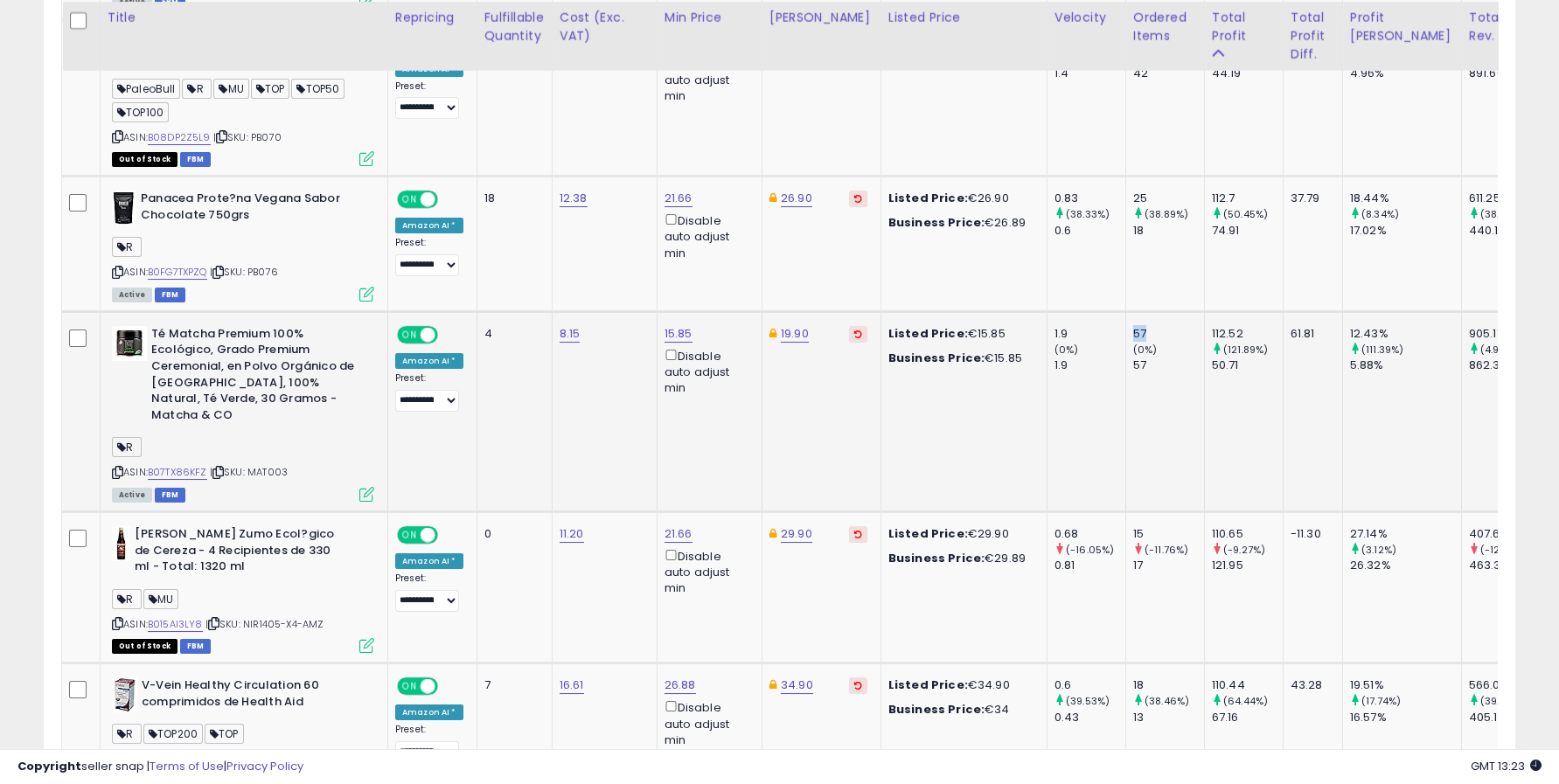
click at [1134, 326] on div "57" at bounding box center [1169, 334] width 70 height 16
click at [1214, 326] on div "112.52" at bounding box center [1248, 334] width 70 height 16
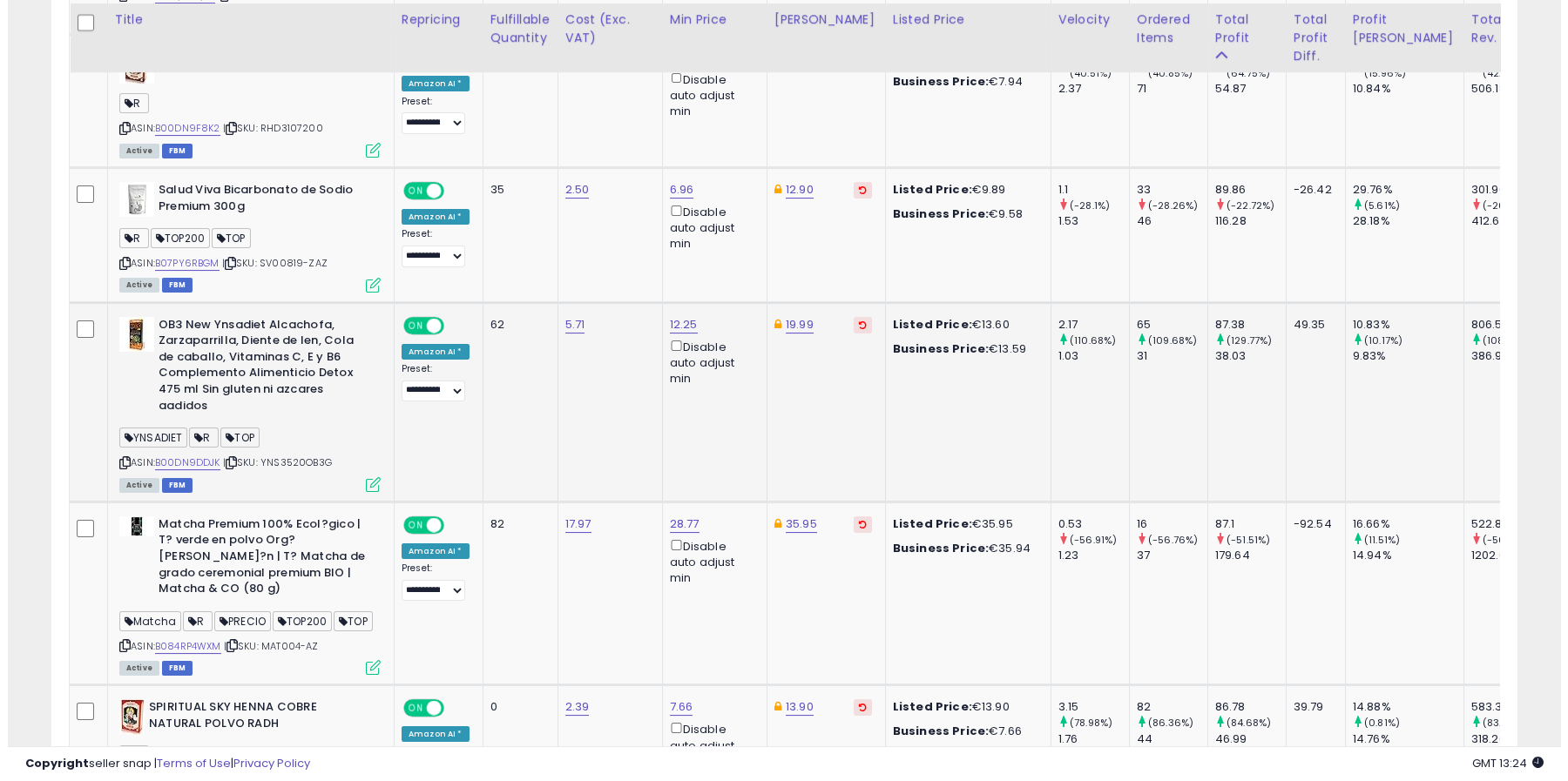
scroll to position [3493, 0]
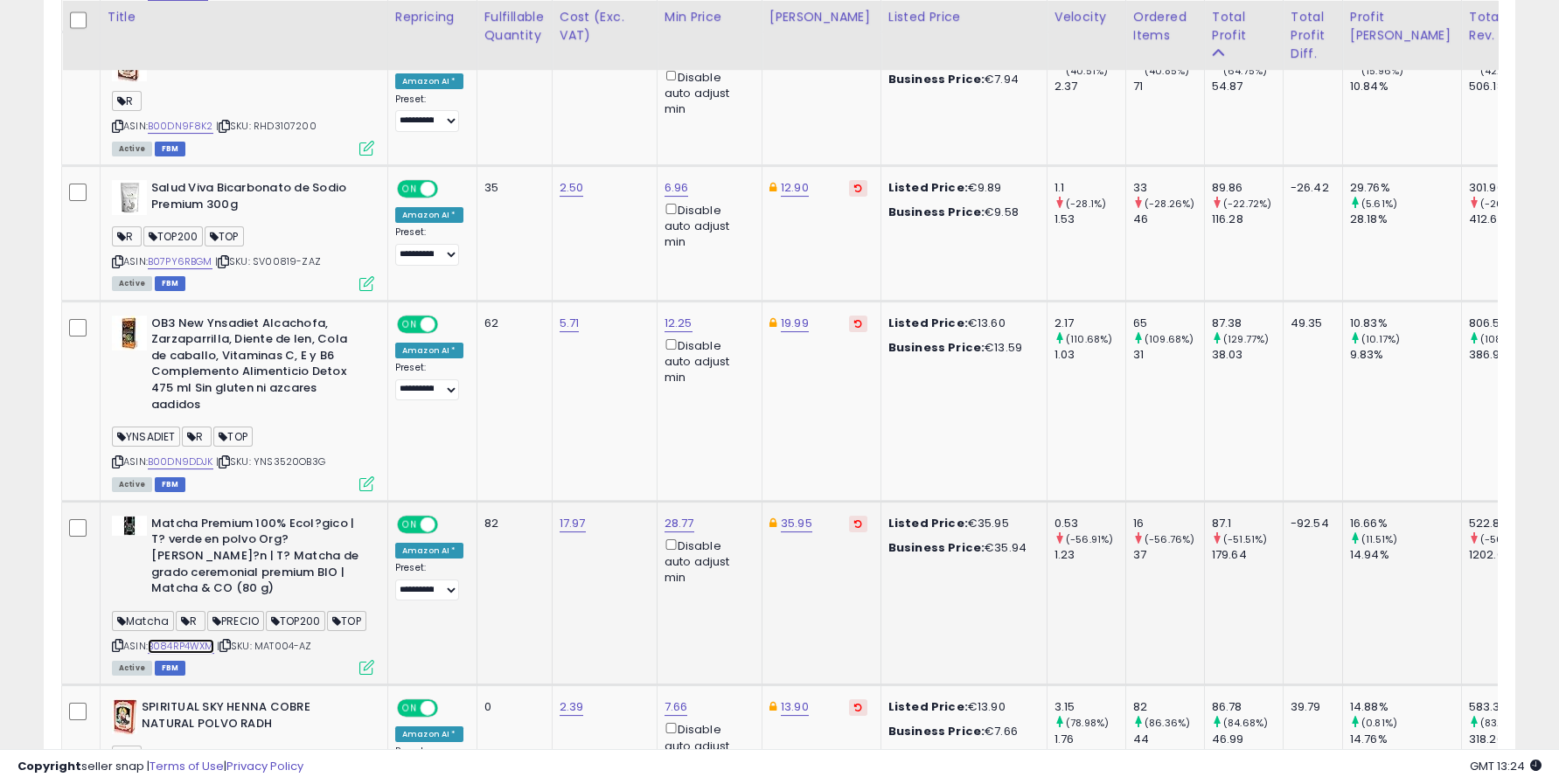
click at [179, 639] on link "B084RP4WXM" at bounding box center [181, 647] width 67 height 15
click at [367, 660] on icon at bounding box center [367, 667] width 15 height 15
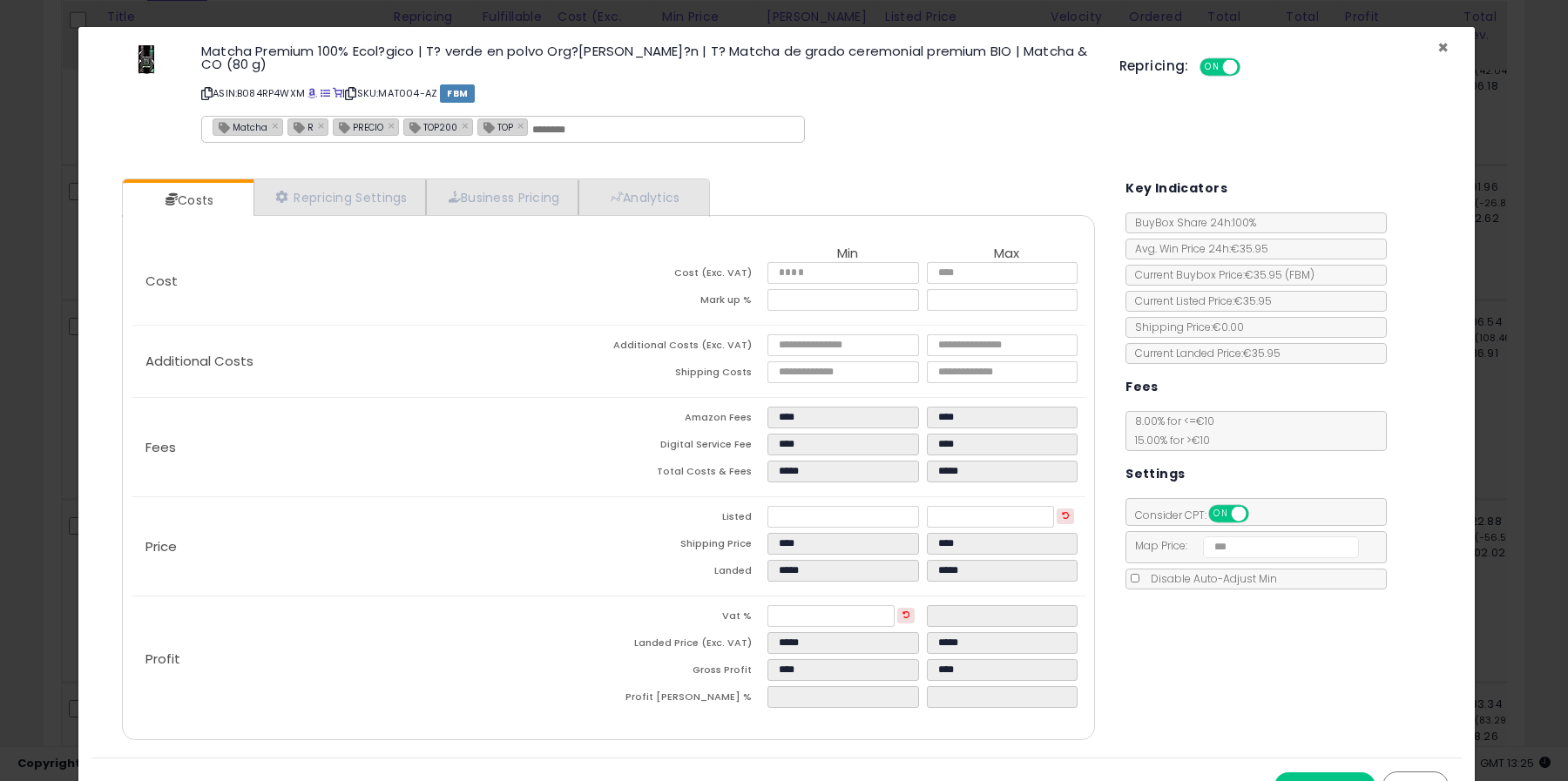
click at [1438, 43] on span "×" at bounding box center [1443, 47] width 11 height 25
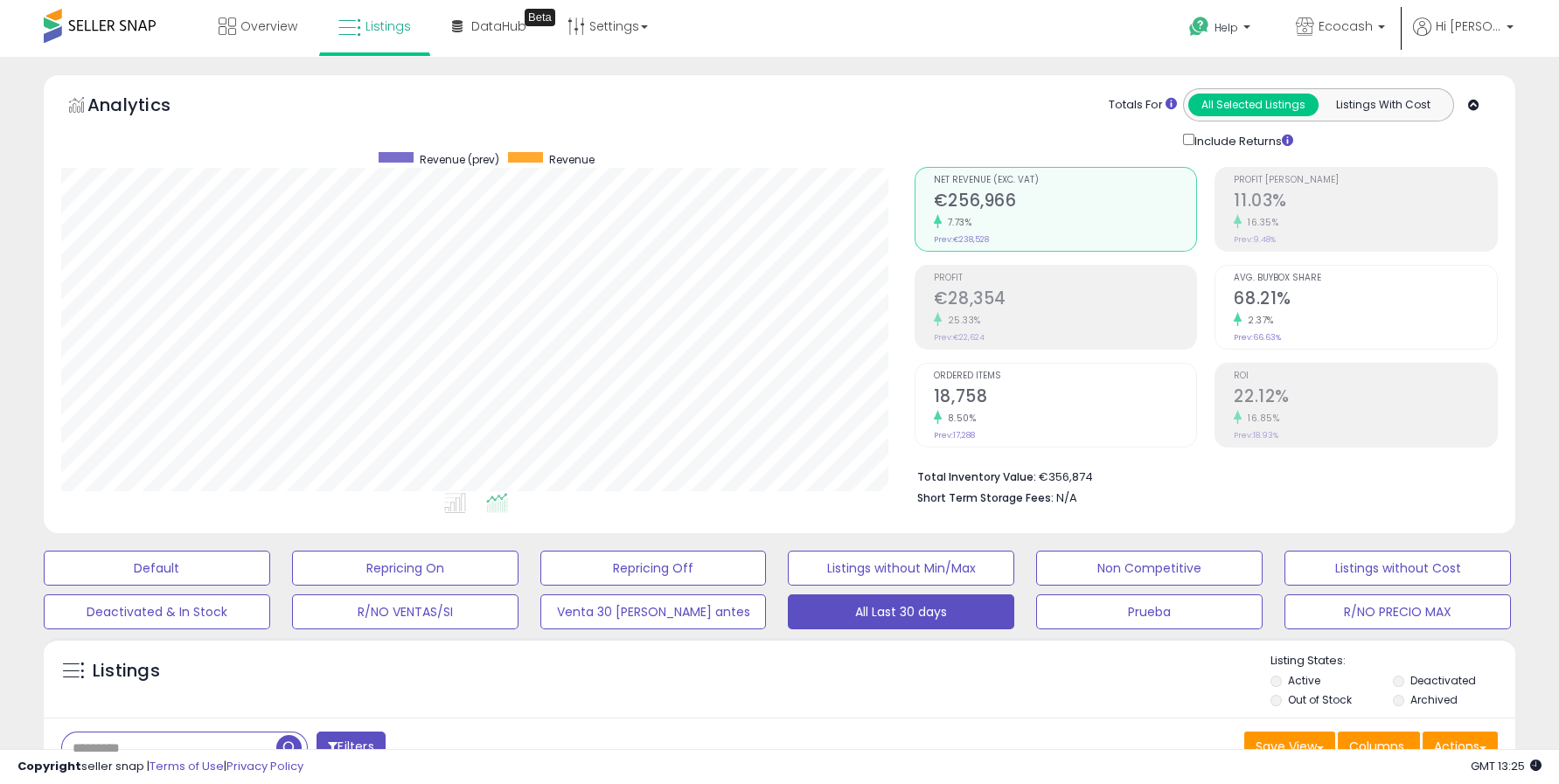
scroll to position [486, 0]
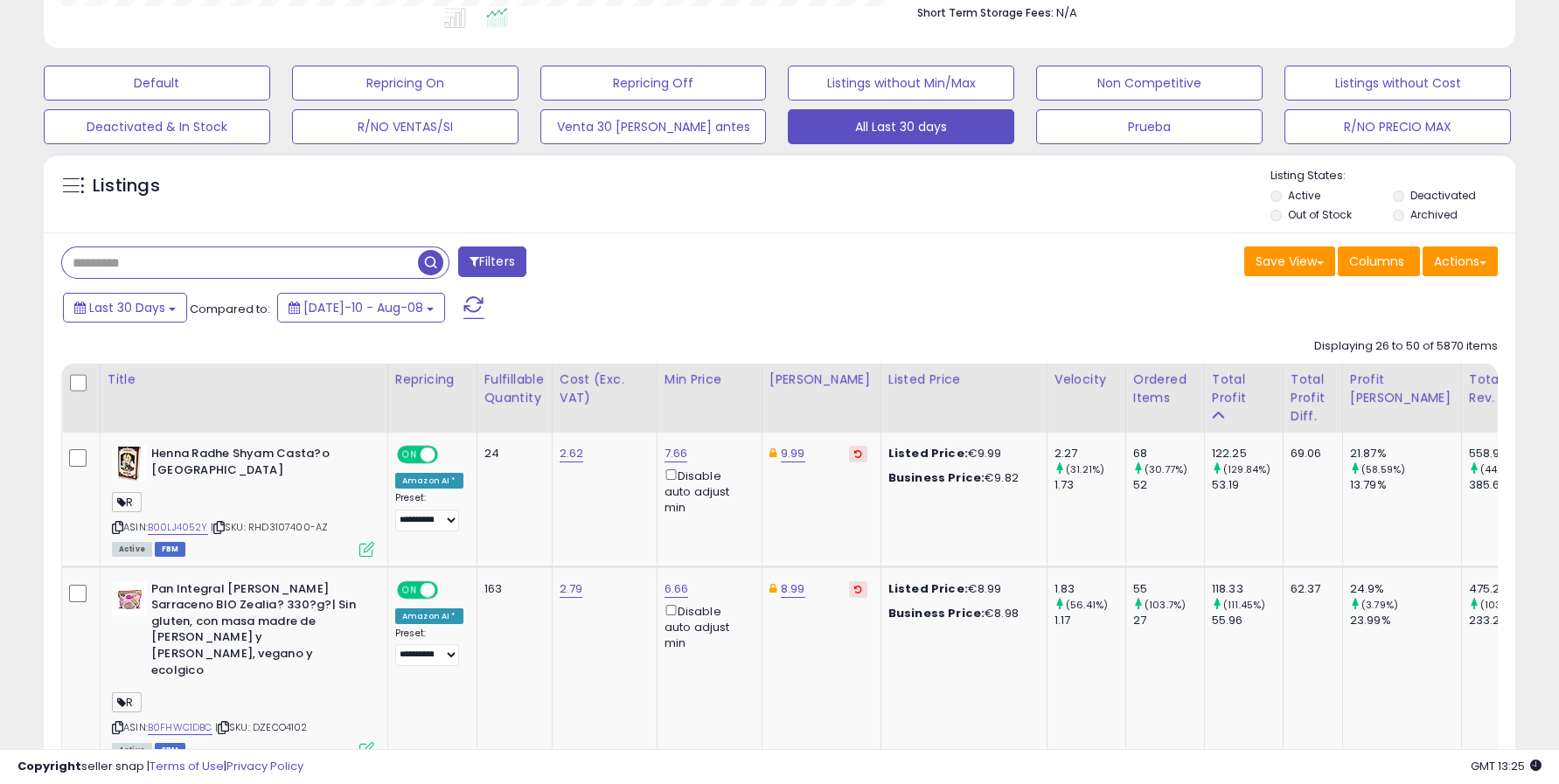
click at [141, 250] on input "text" at bounding box center [240, 262] width 356 height 31
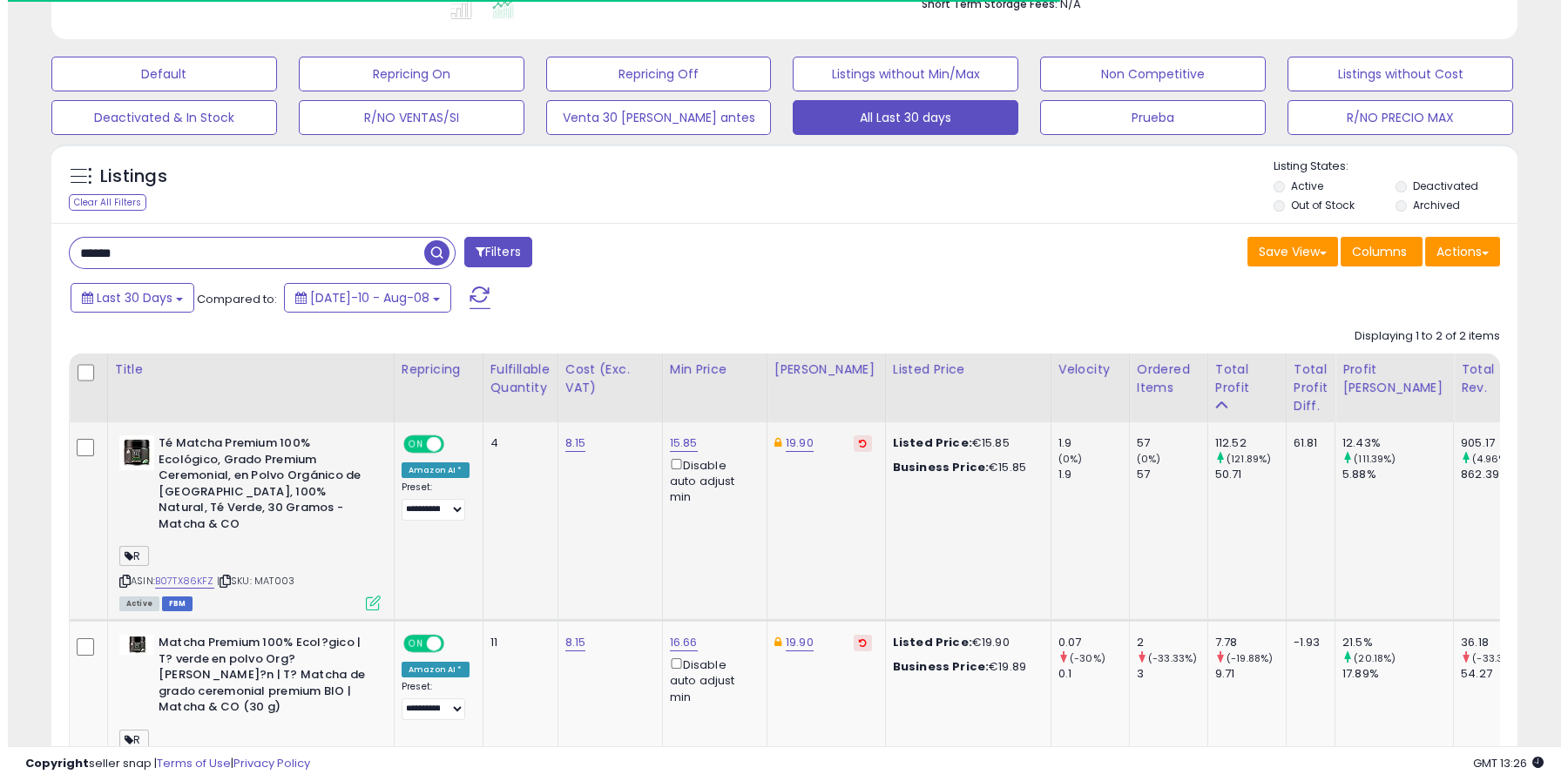
scroll to position [357, 850]
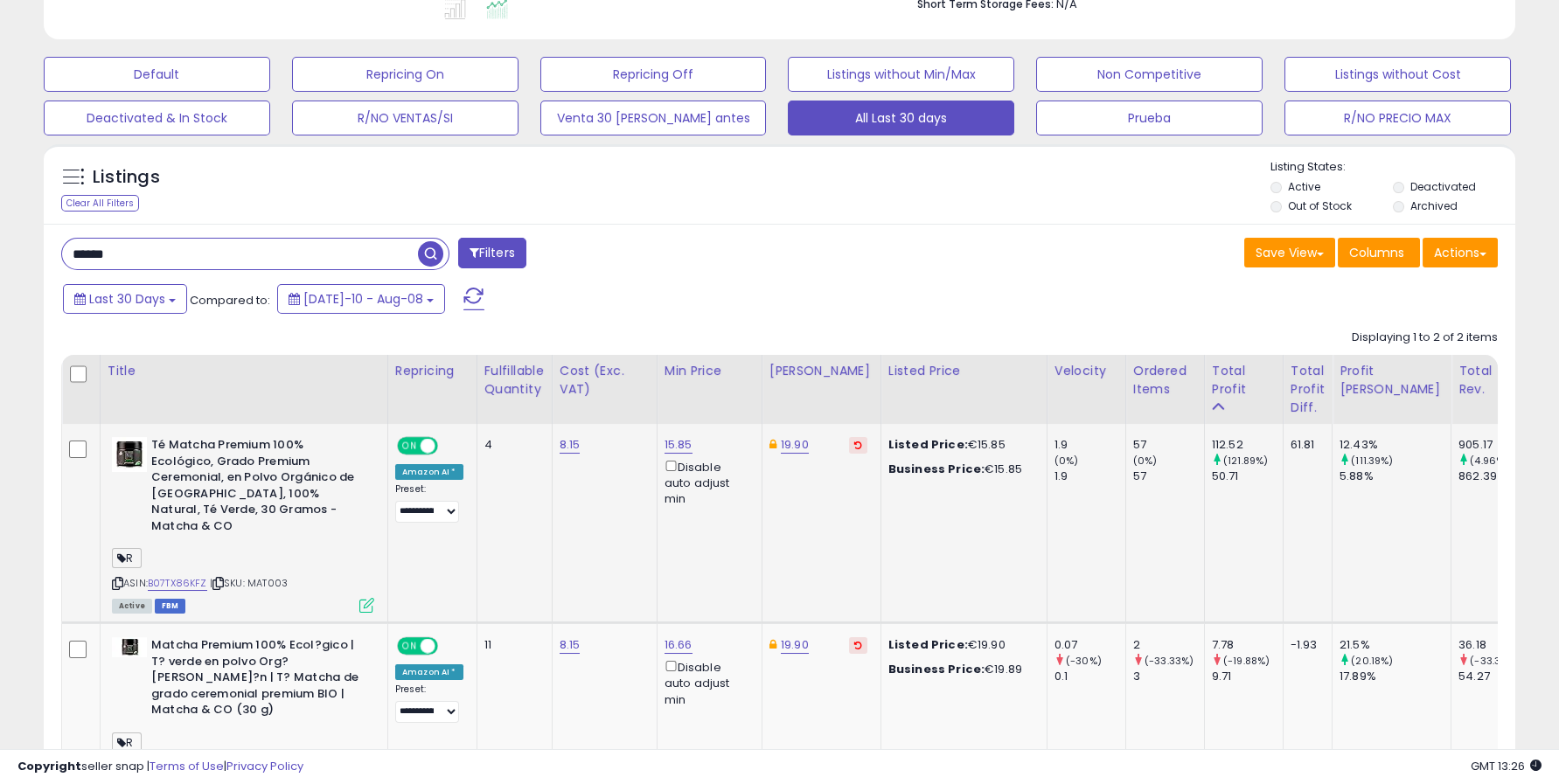
click at [362, 598] on icon at bounding box center [367, 605] width 15 height 15
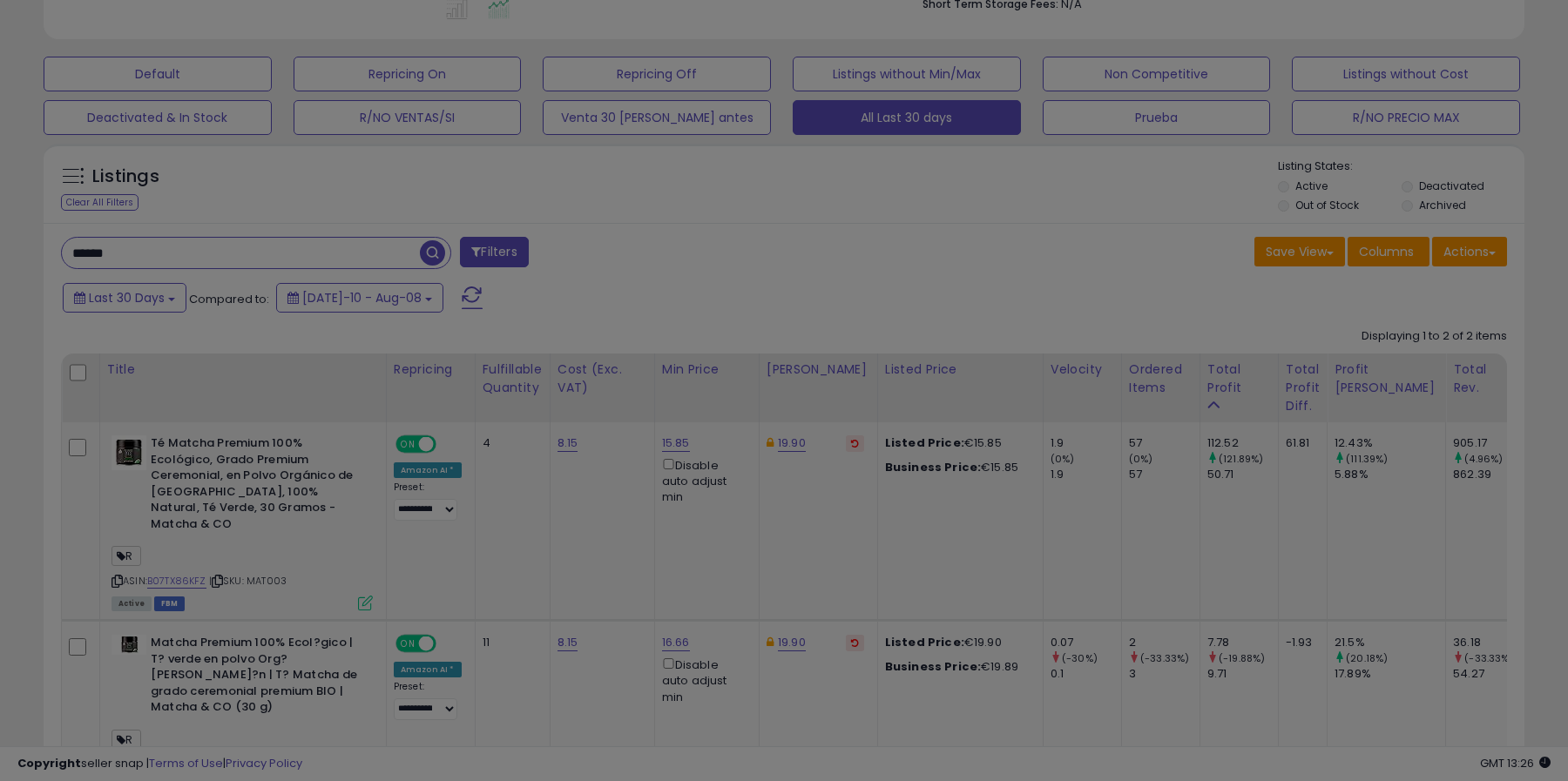
scroll to position [357, 858]
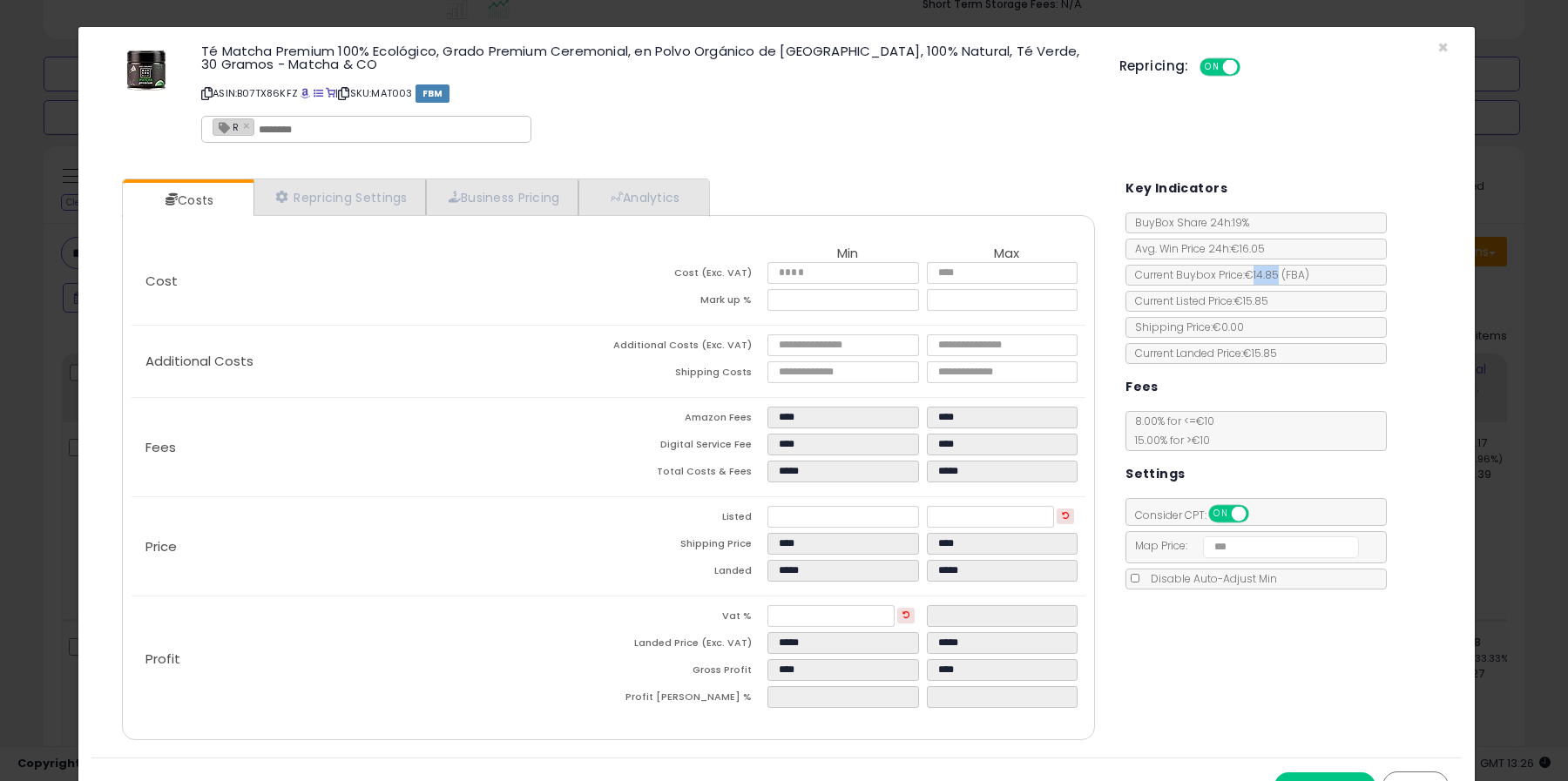
drag, startPoint x: 1242, startPoint y: 271, endPoint x: 1270, endPoint y: 266, distance: 28.4
click at [1270, 268] on span "€14.85 ( FBA )" at bounding box center [1277, 275] width 65 height 15
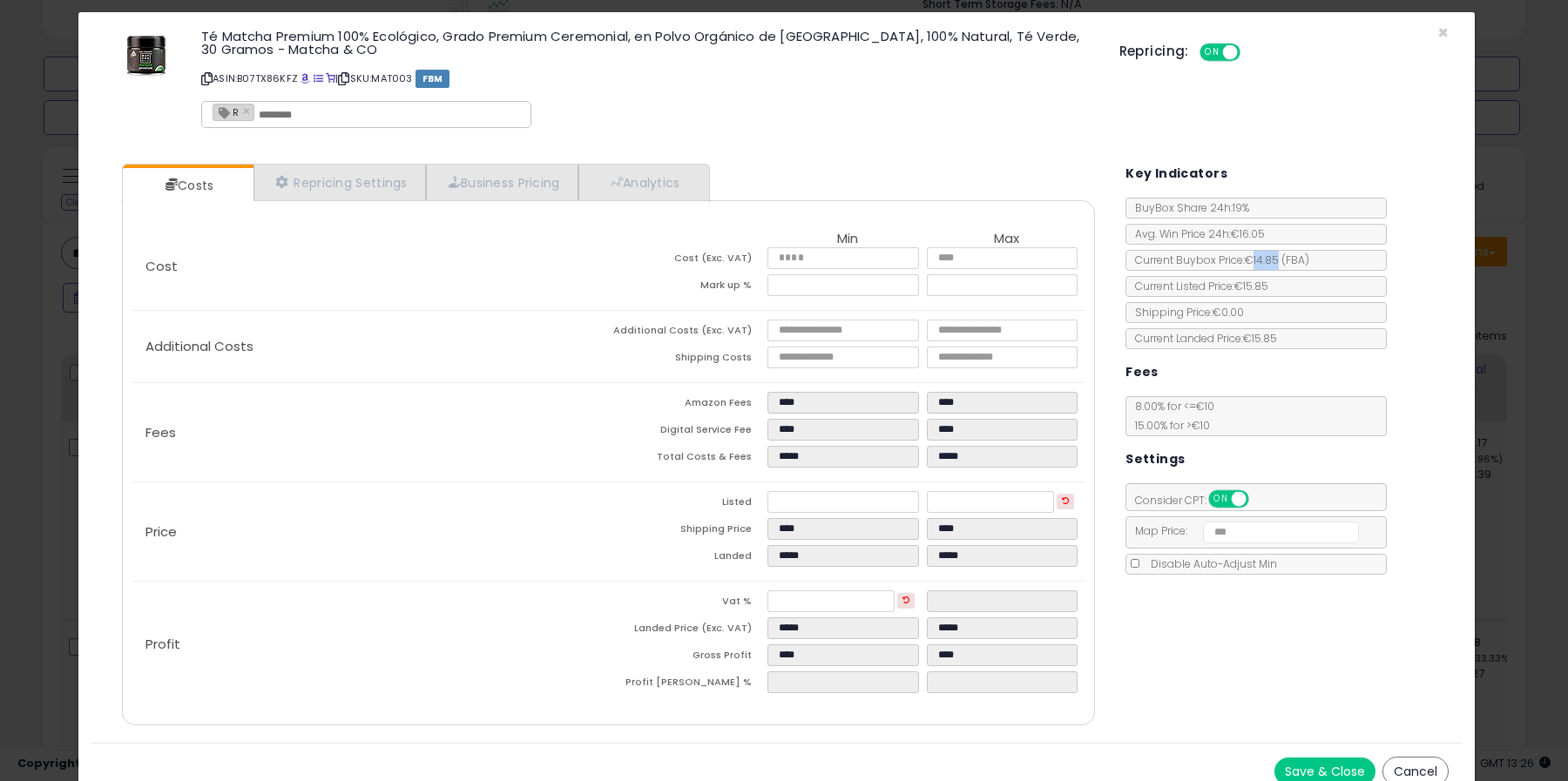
scroll to position [0, 0]
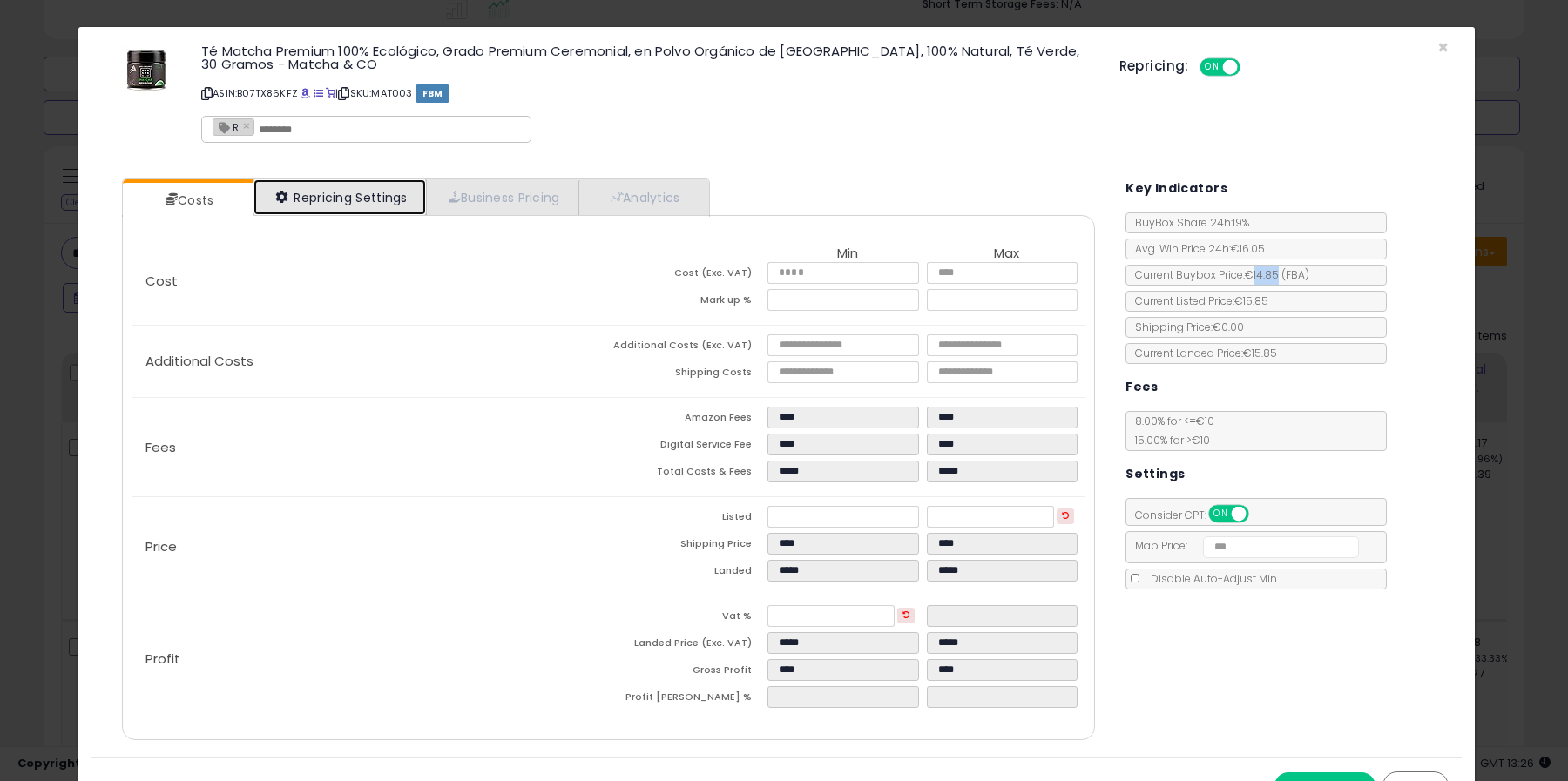
click at [329, 198] on link "Repricing Settings" at bounding box center [340, 197] width 173 height 36
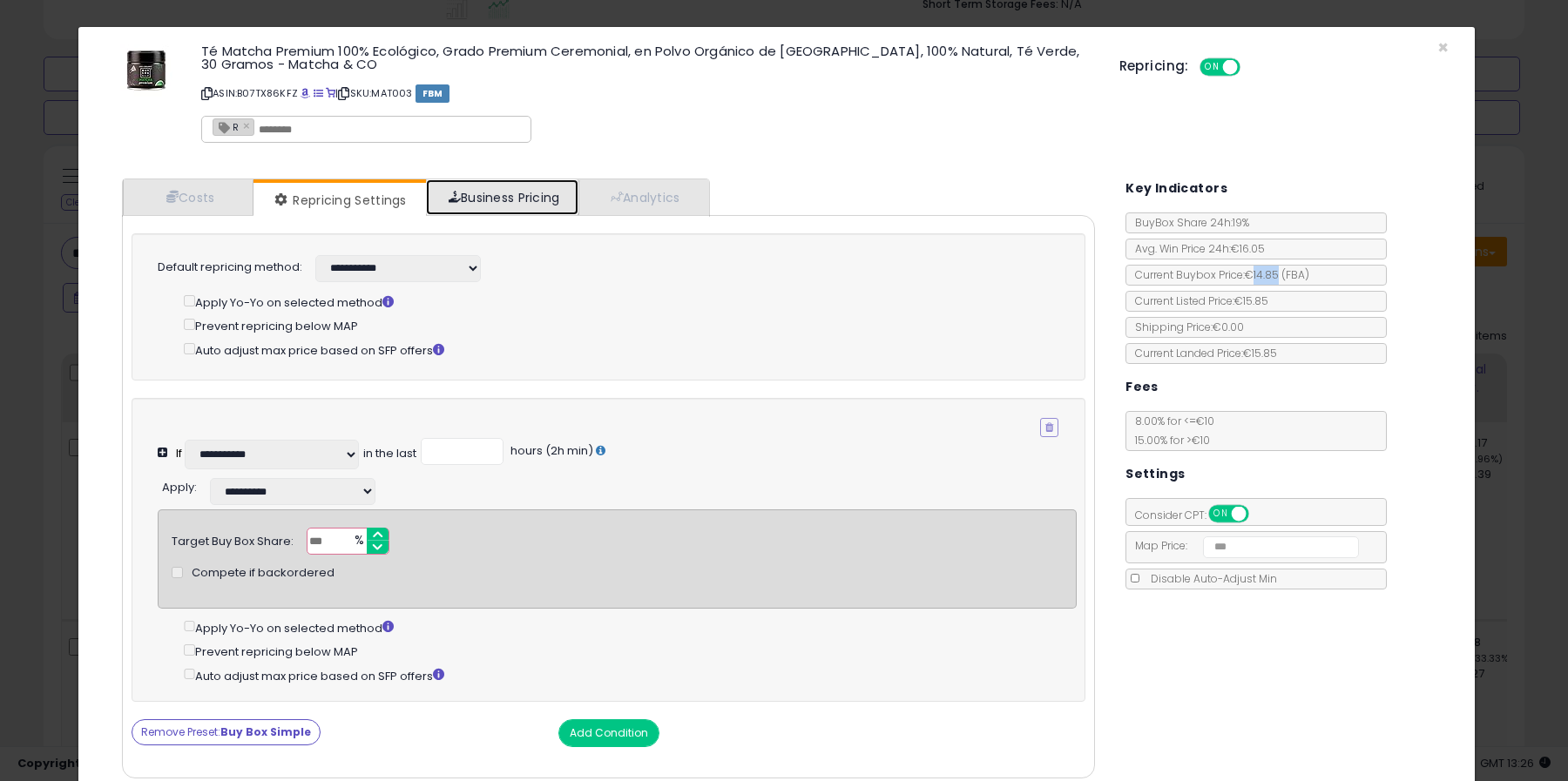
click at [528, 185] on link "Business Pricing" at bounding box center [501, 197] width 152 height 36
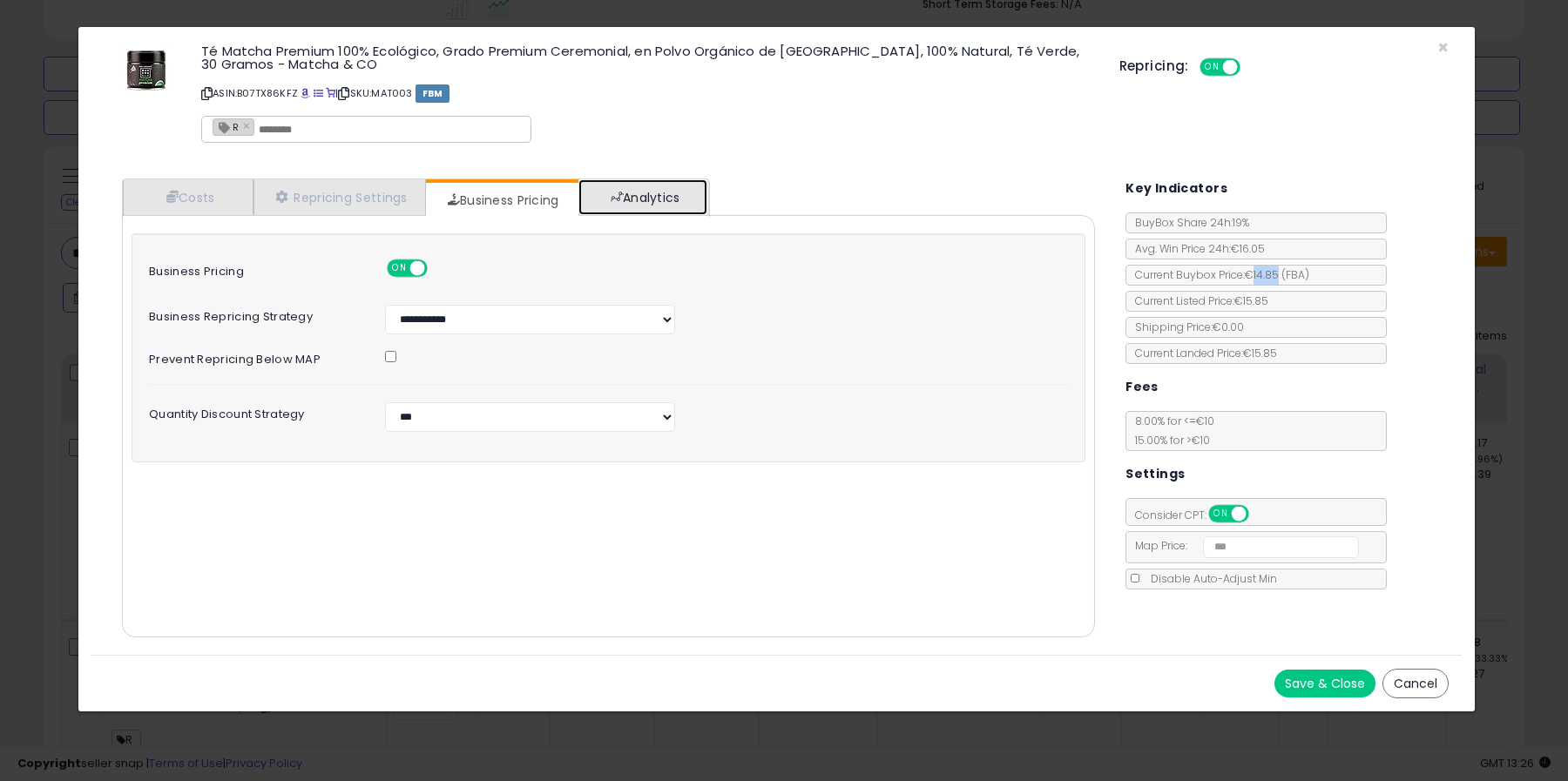
click at [643, 200] on link "Analytics" at bounding box center [644, 197] width 129 height 36
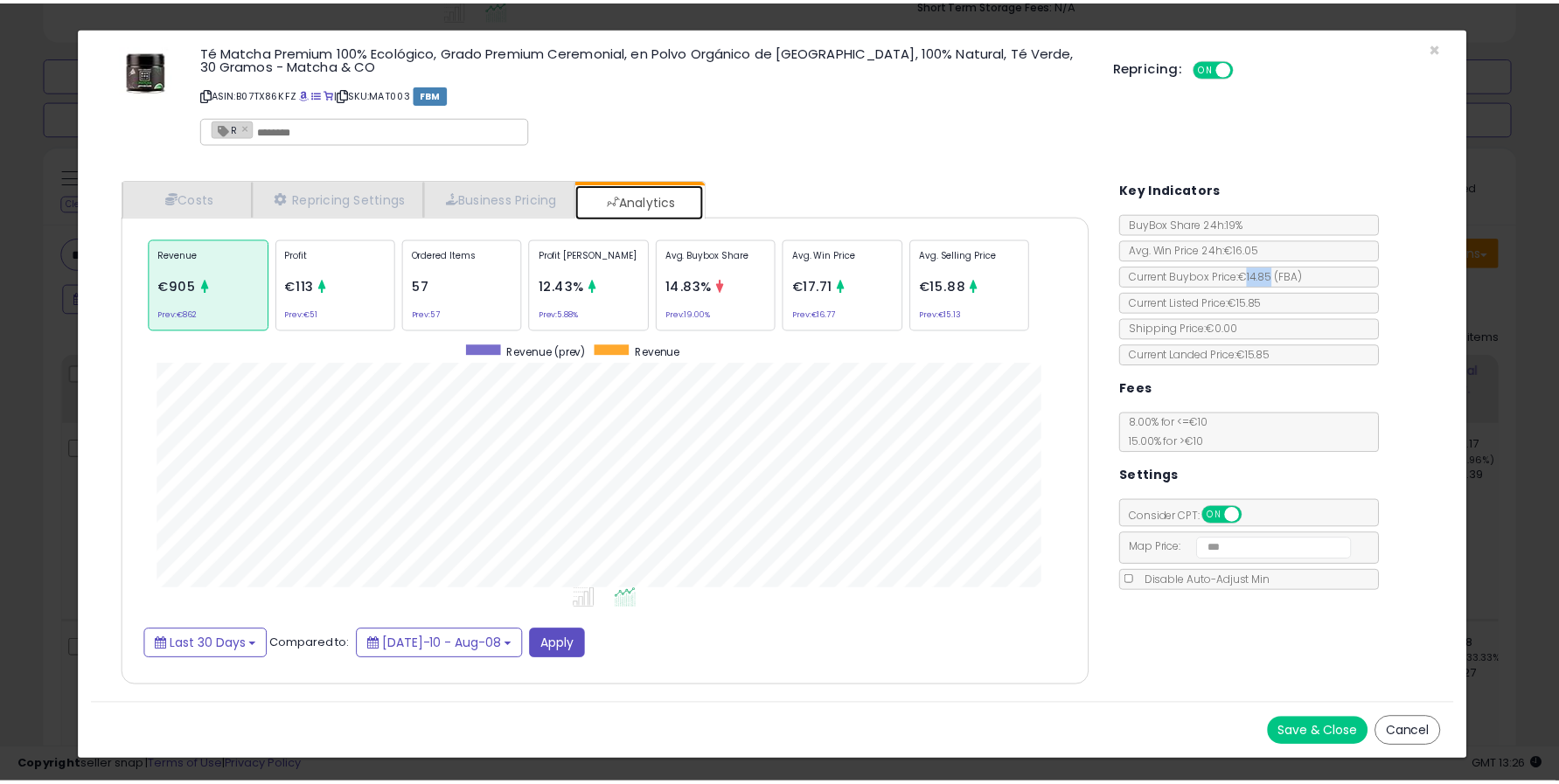
scroll to position [536, 1012]
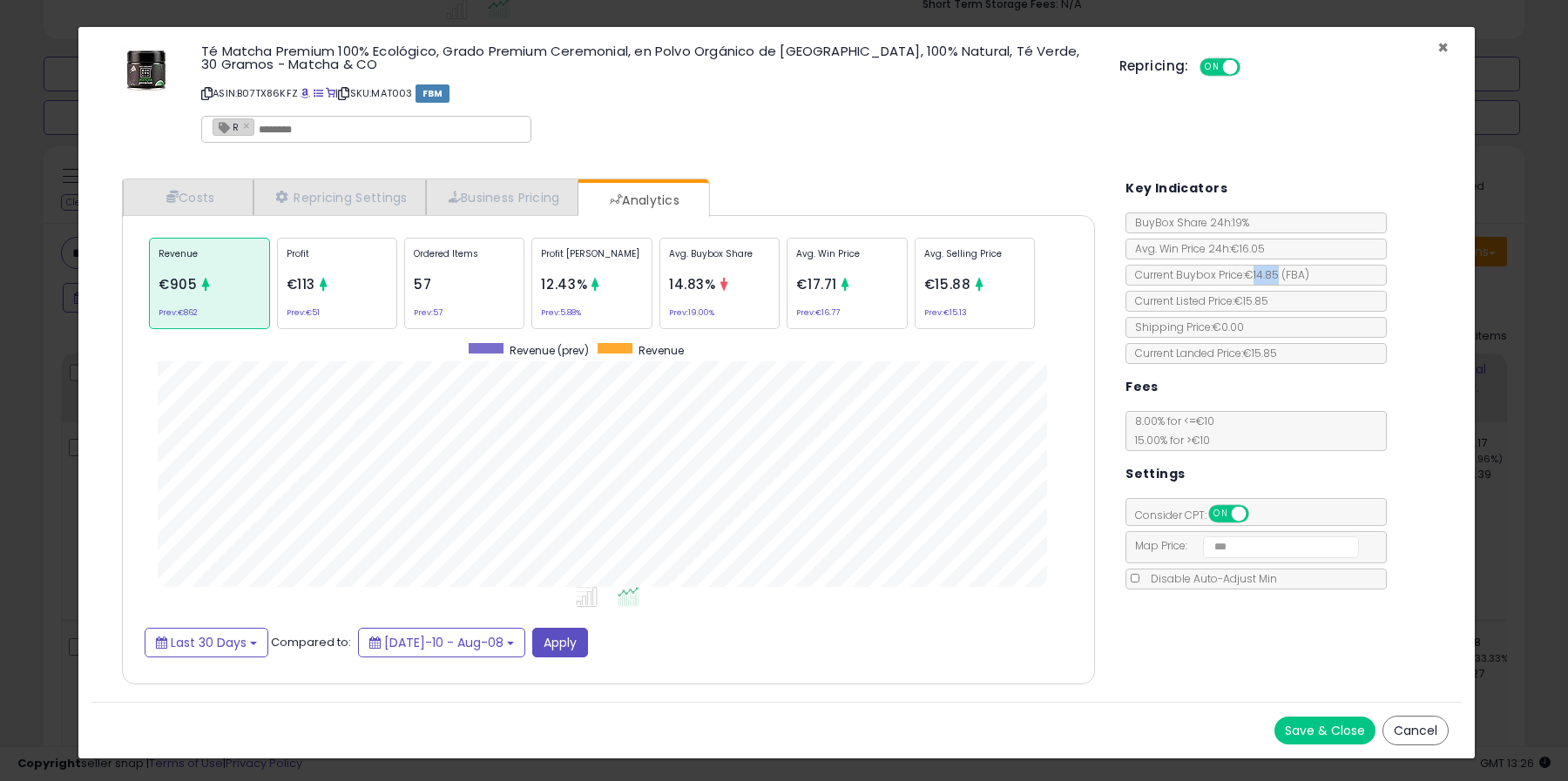
click at [1442, 45] on span "×" at bounding box center [1443, 47] width 11 height 25
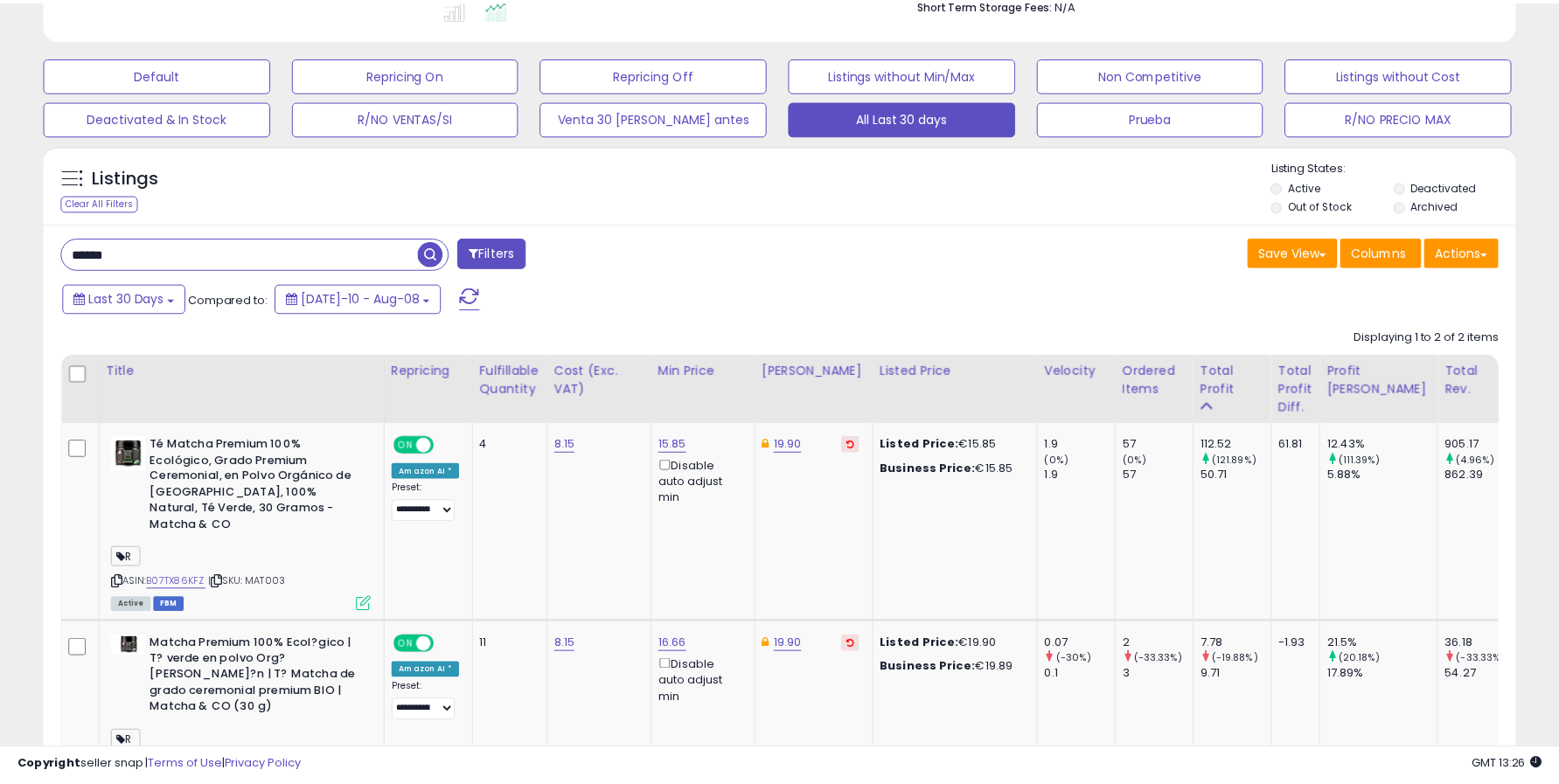
scroll to position [874084, 873738]
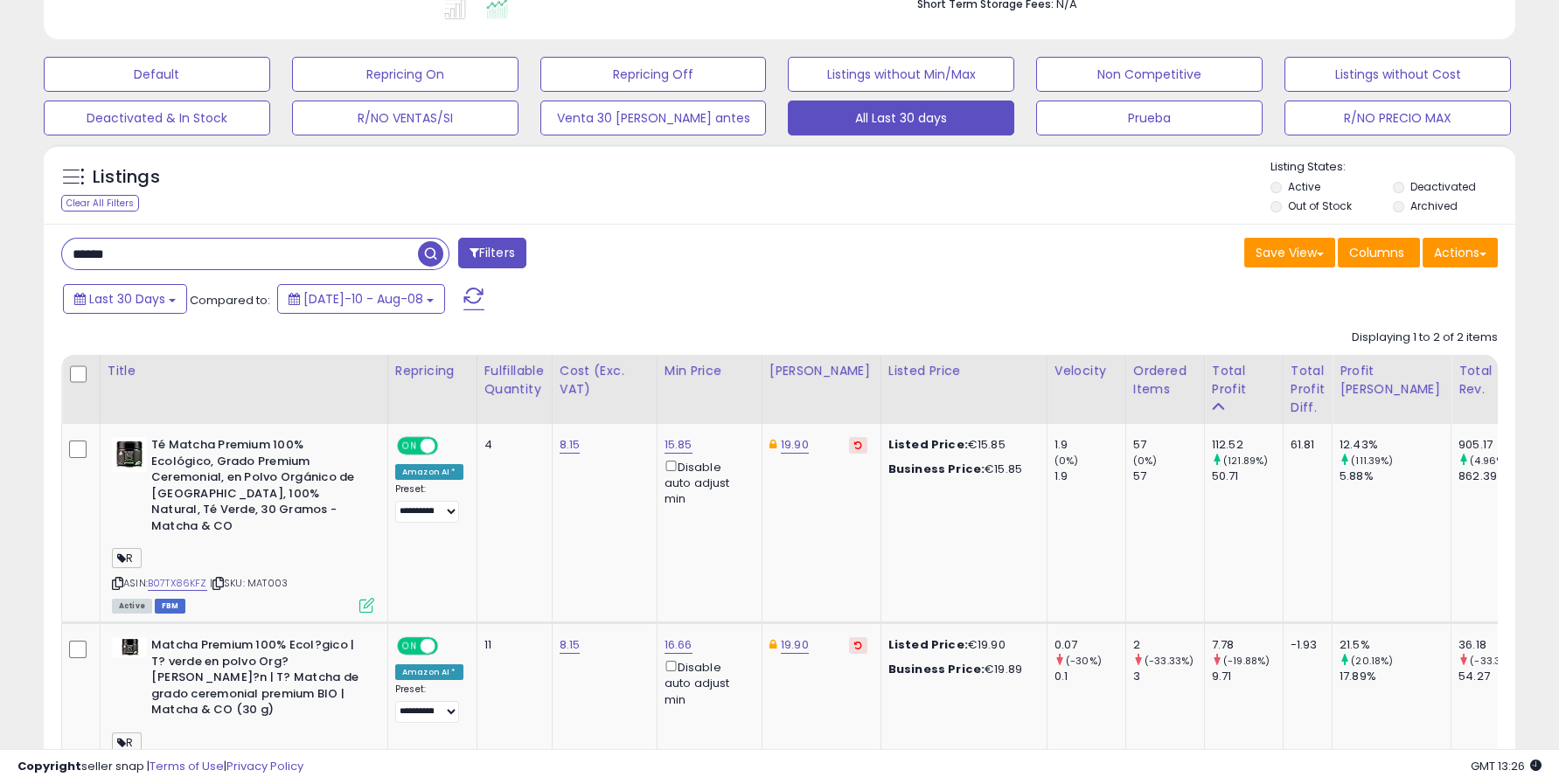
click at [158, 257] on input "******" at bounding box center [240, 254] width 356 height 31
type input "******"
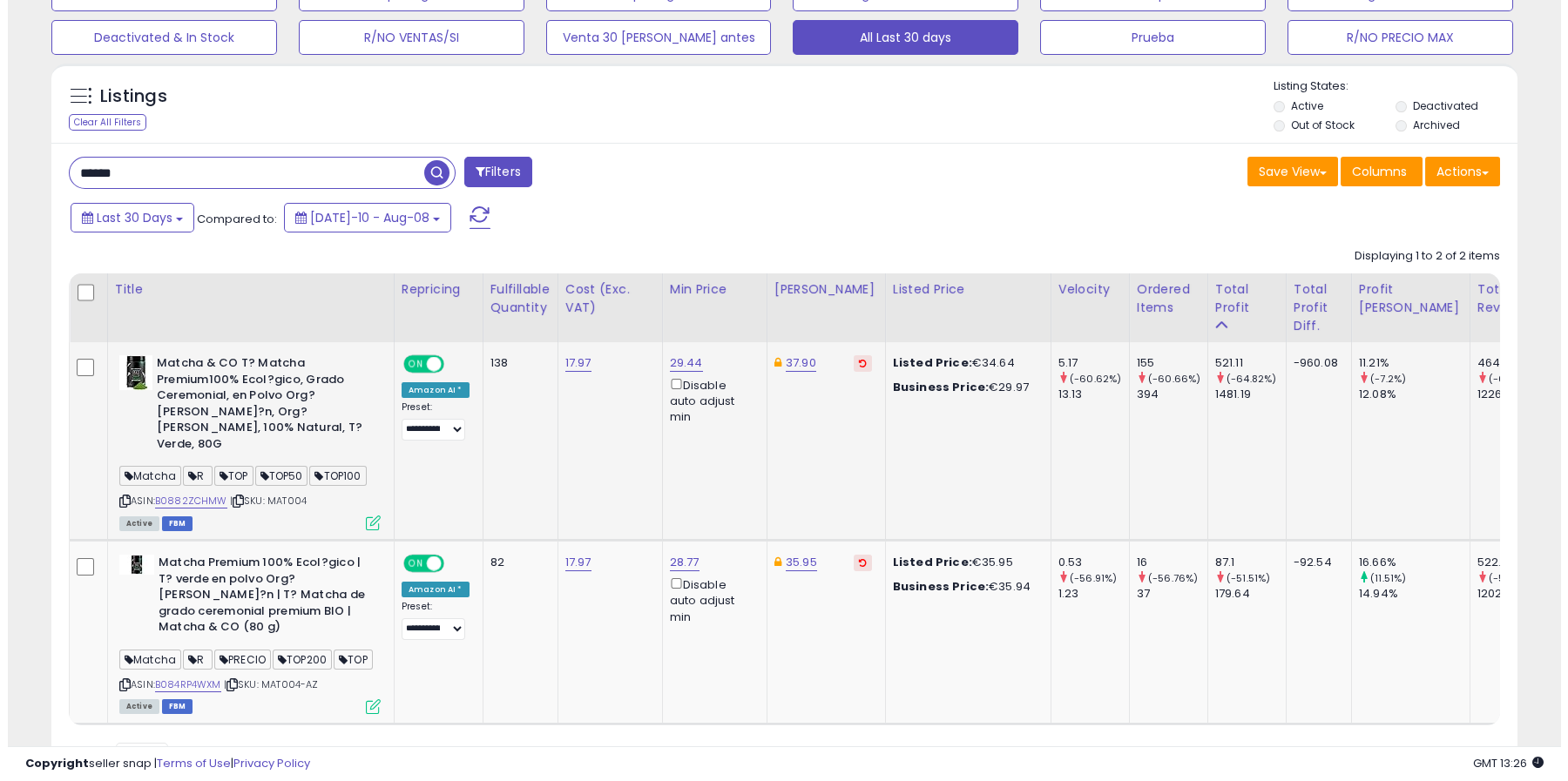
scroll to position [357, 850]
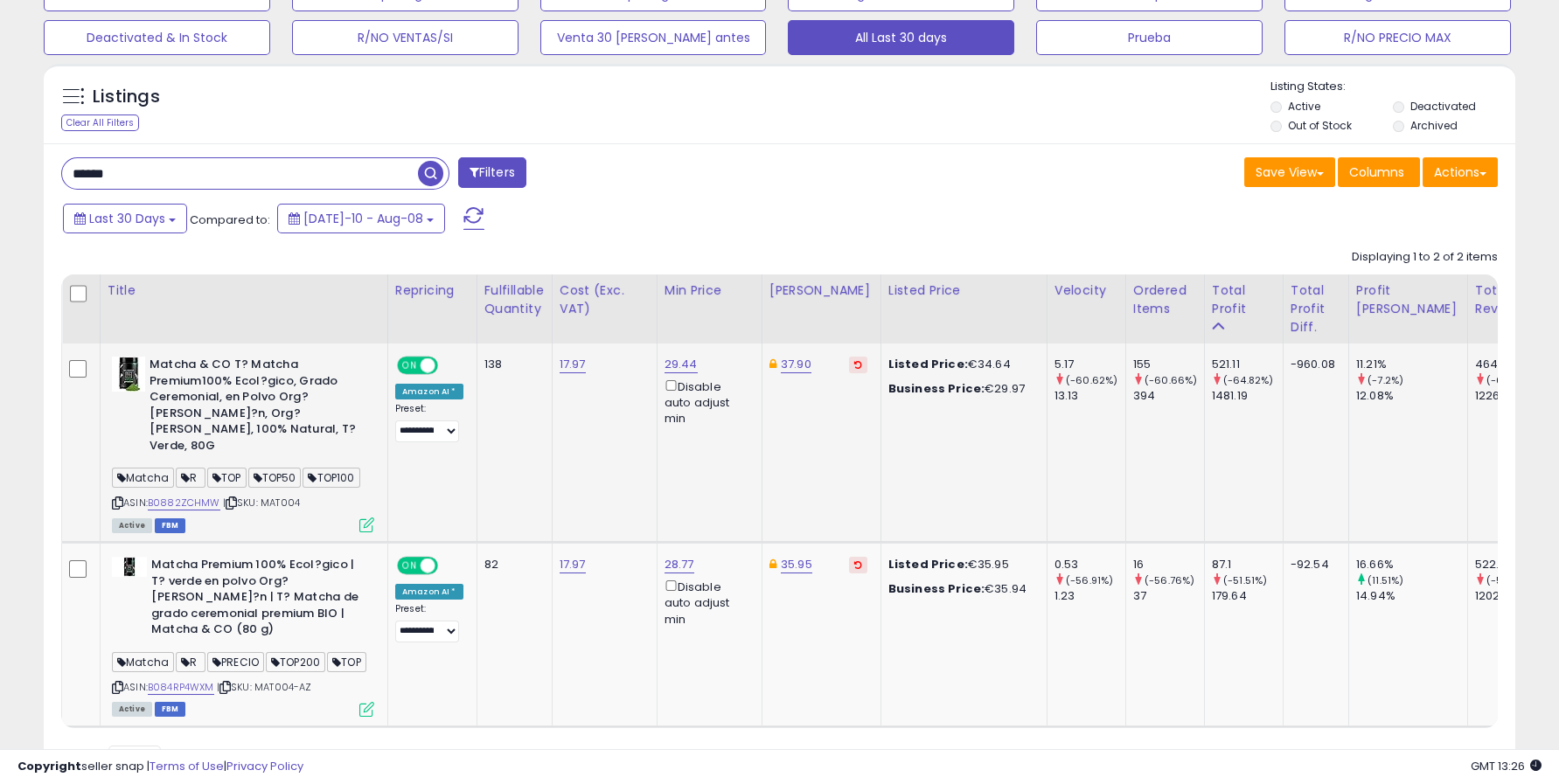
click at [365, 518] on icon at bounding box center [367, 525] width 15 height 15
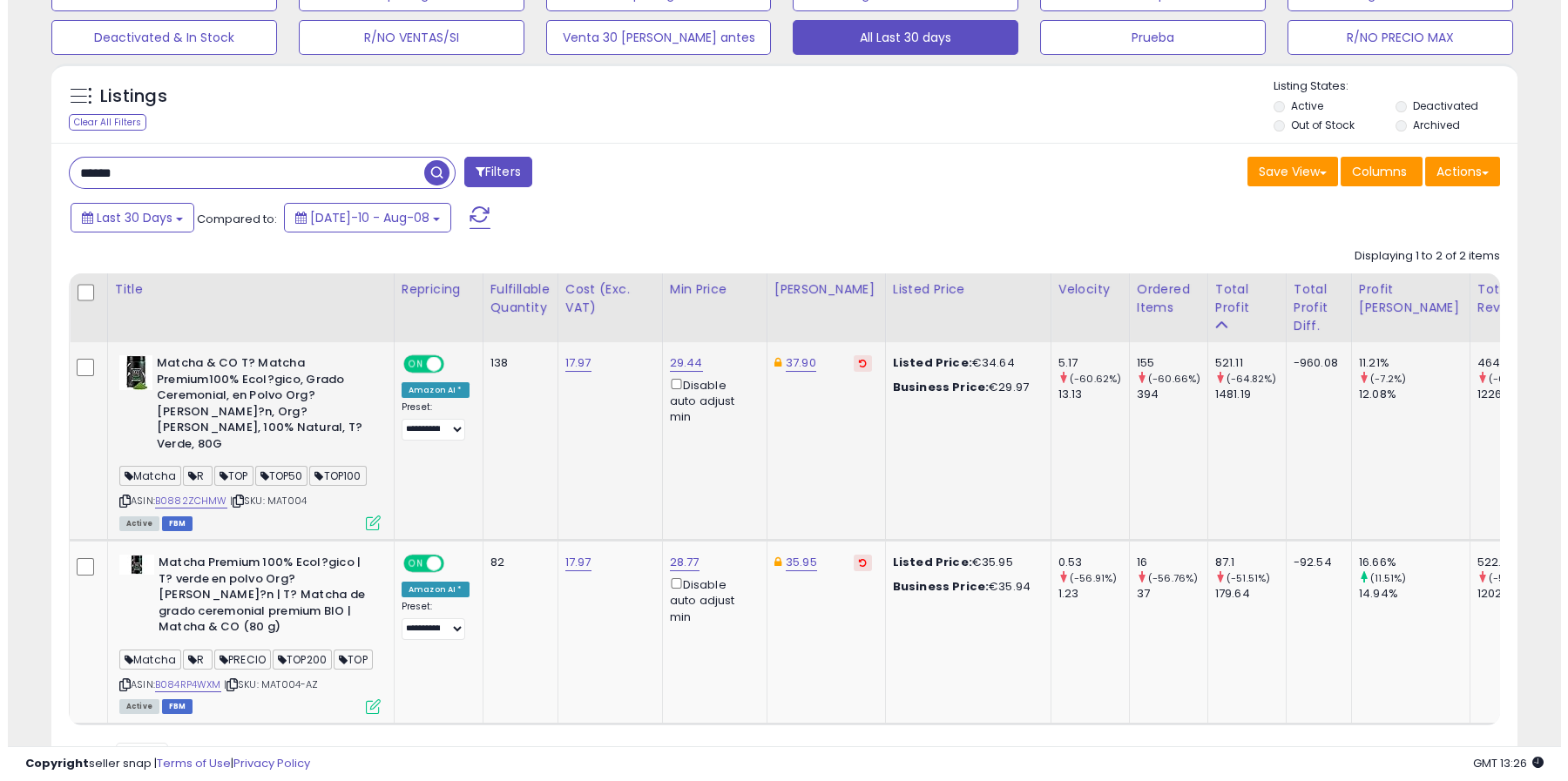
scroll to position [357, 858]
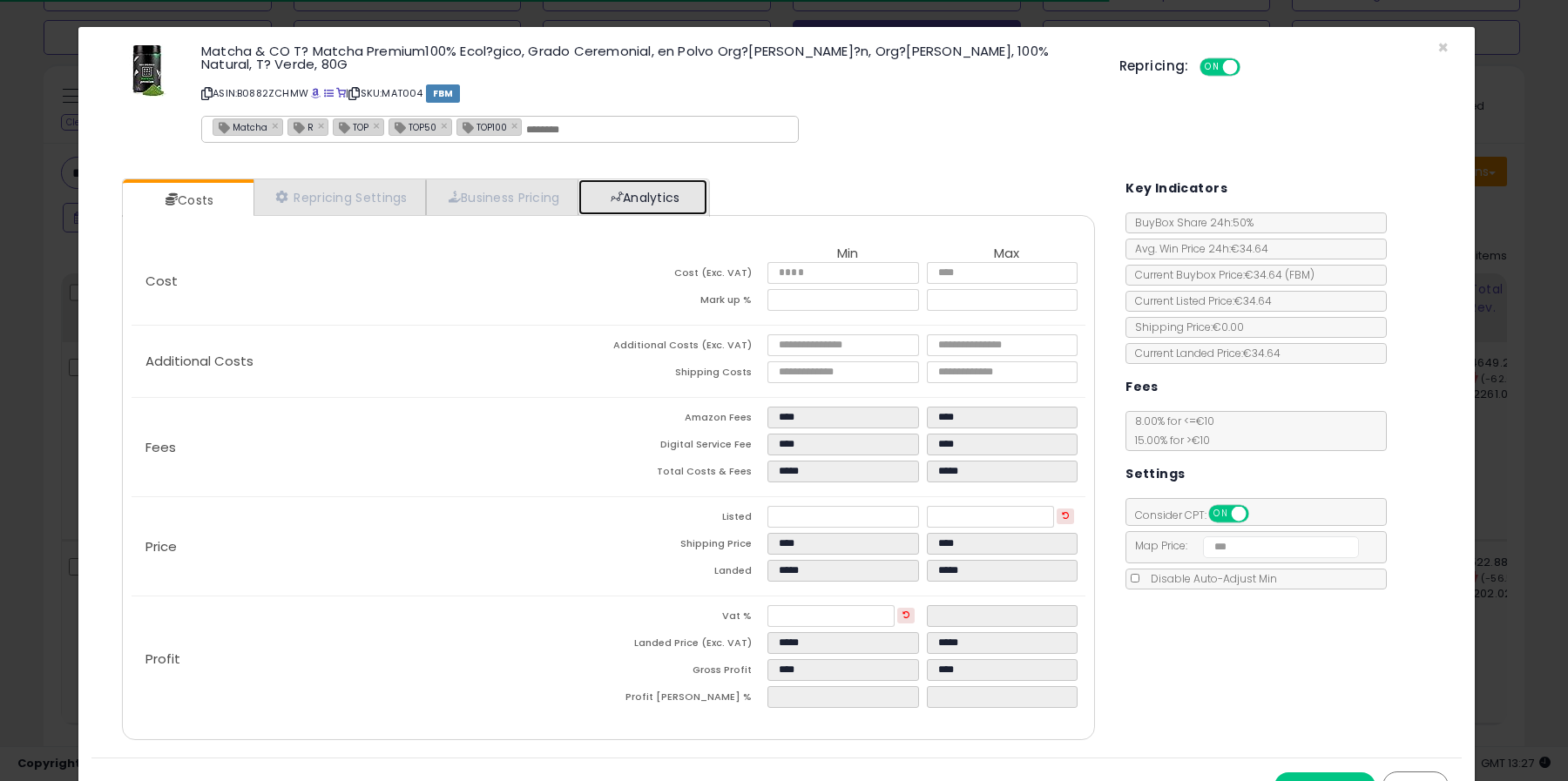
click at [673, 190] on link "Analytics" at bounding box center [644, 197] width 129 height 36
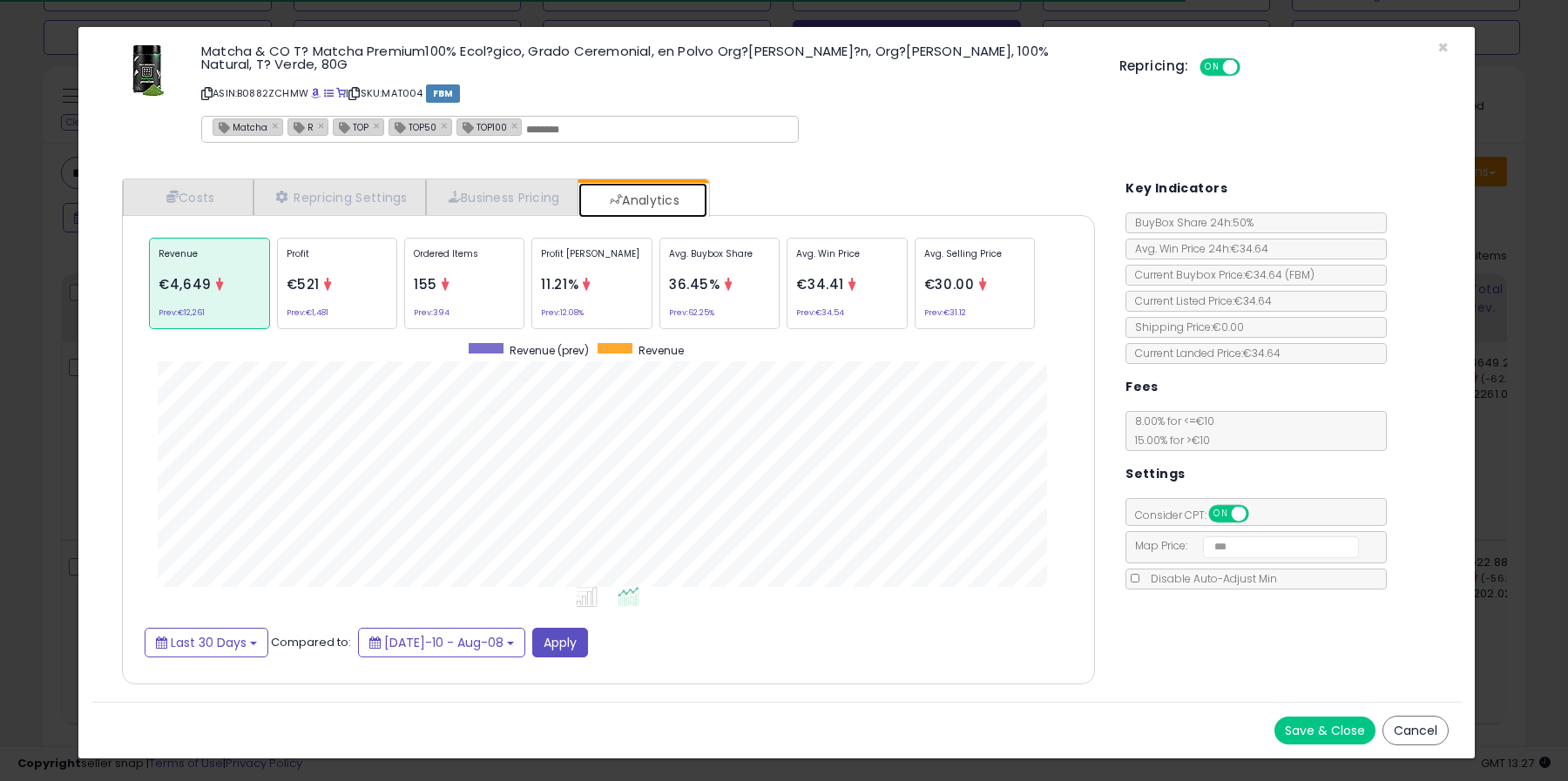
scroll to position [534, 1008]
